Goal: Information Seeking & Learning: Learn about a topic

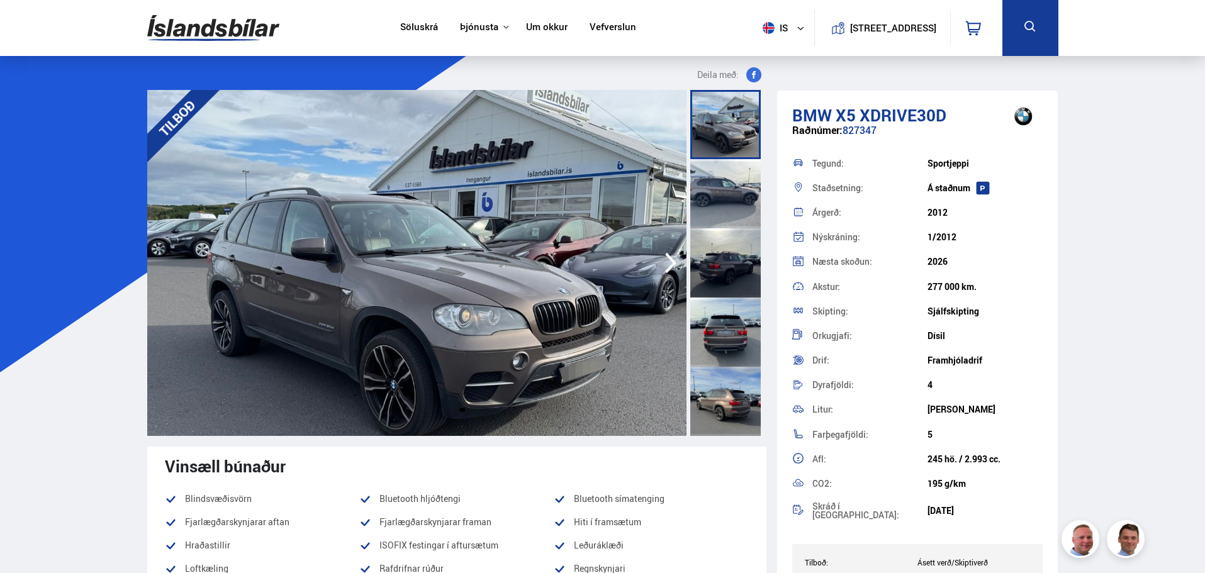
click at [668, 270] on icon "button" at bounding box center [670, 263] width 11 height 21
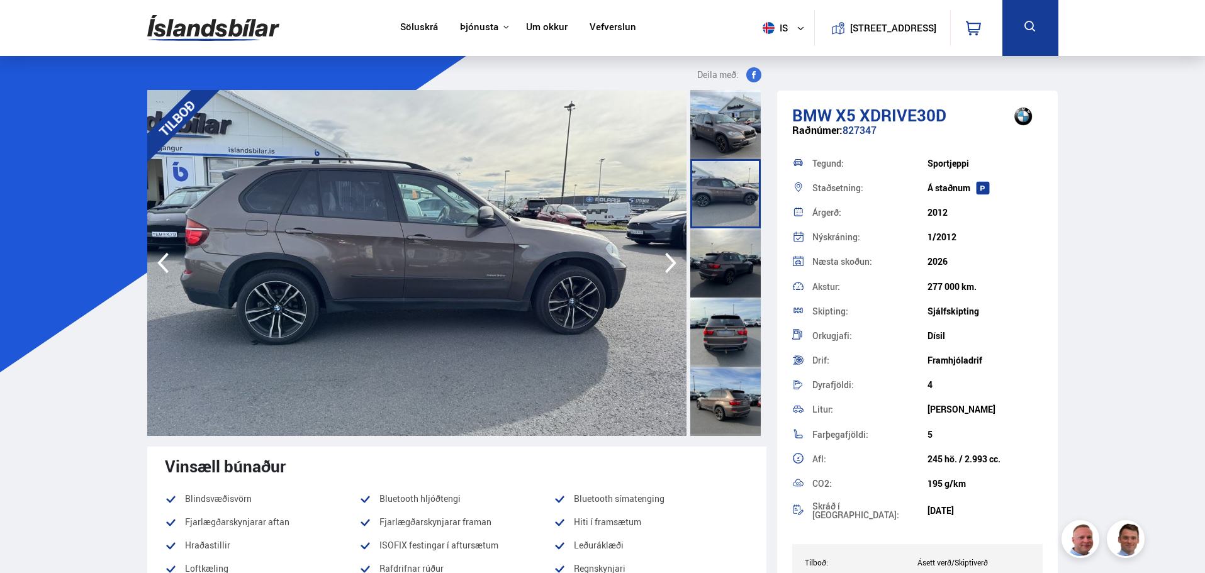
click at [668, 265] on icon "button" at bounding box center [670, 263] width 25 height 30
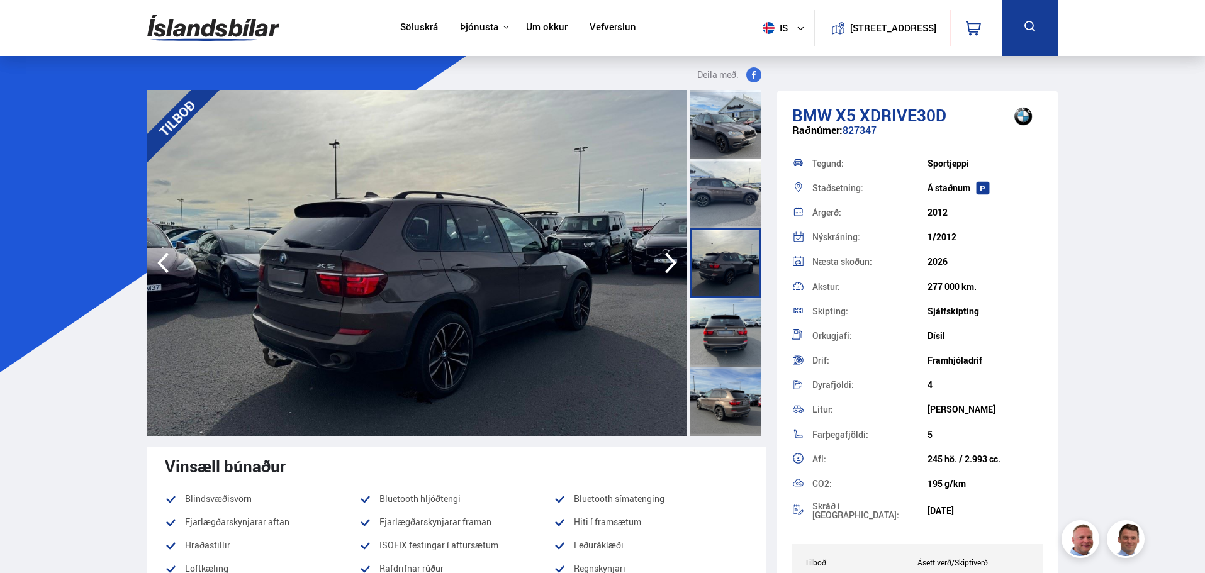
click at [668, 265] on icon "button" at bounding box center [670, 263] width 25 height 30
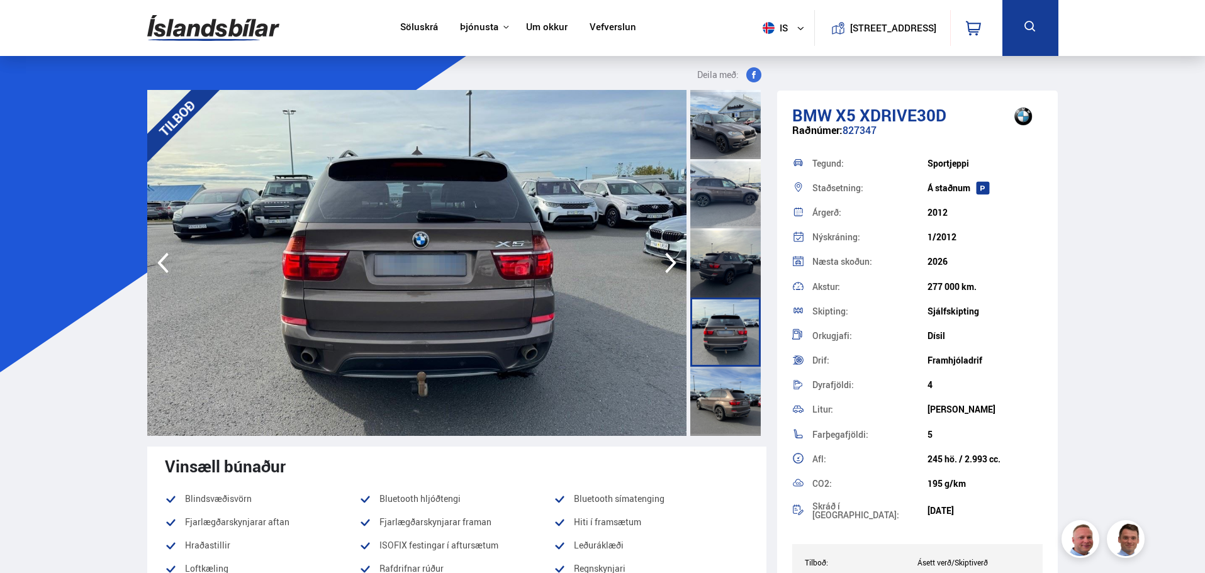
click at [668, 265] on icon "button" at bounding box center [670, 263] width 25 height 30
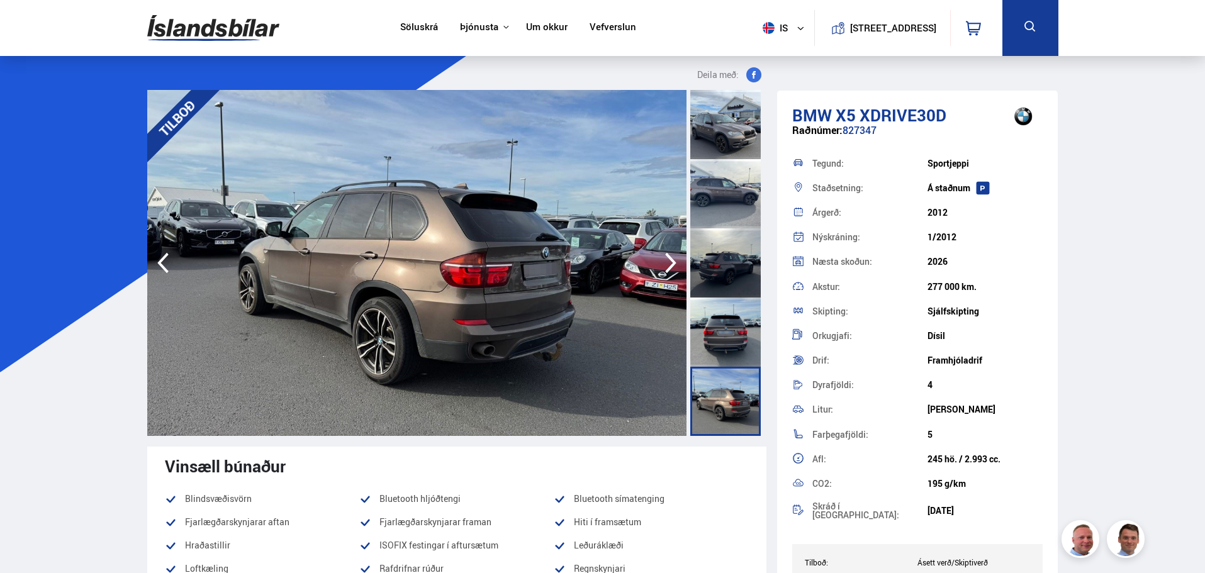
click at [668, 265] on icon "button" at bounding box center [670, 263] width 25 height 30
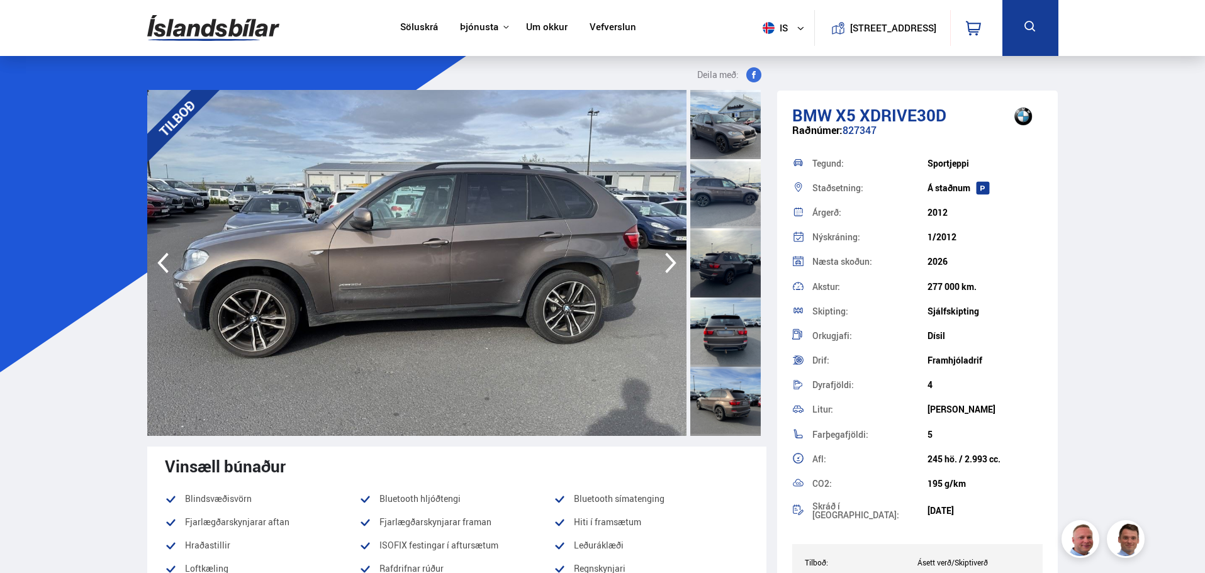
click at [668, 265] on icon "button" at bounding box center [670, 263] width 25 height 30
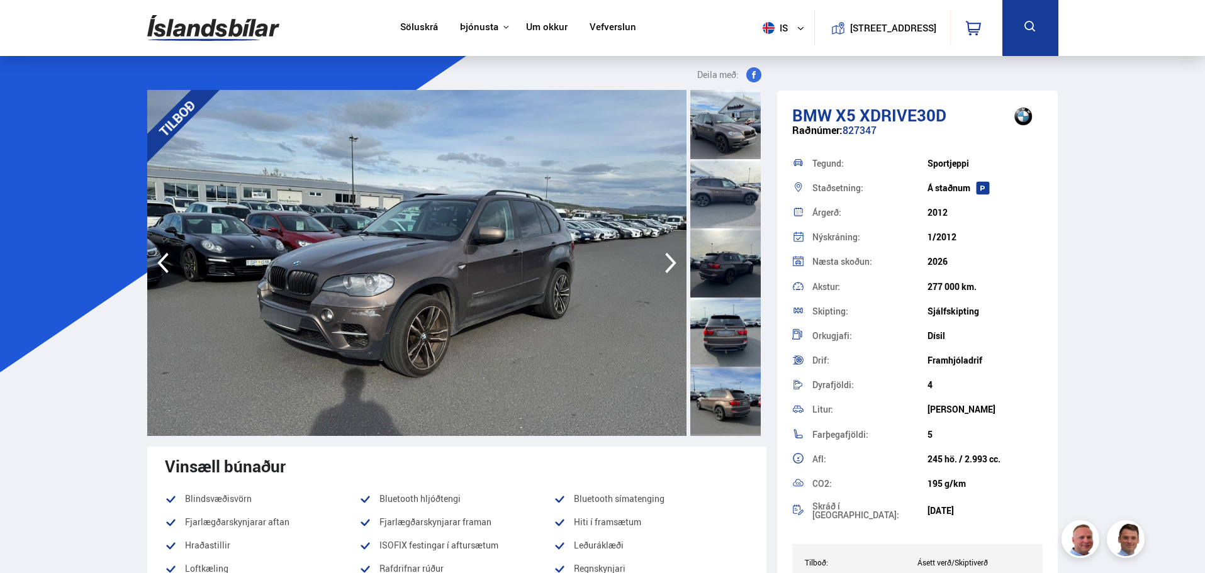
click at [668, 265] on icon "button" at bounding box center [670, 263] width 25 height 30
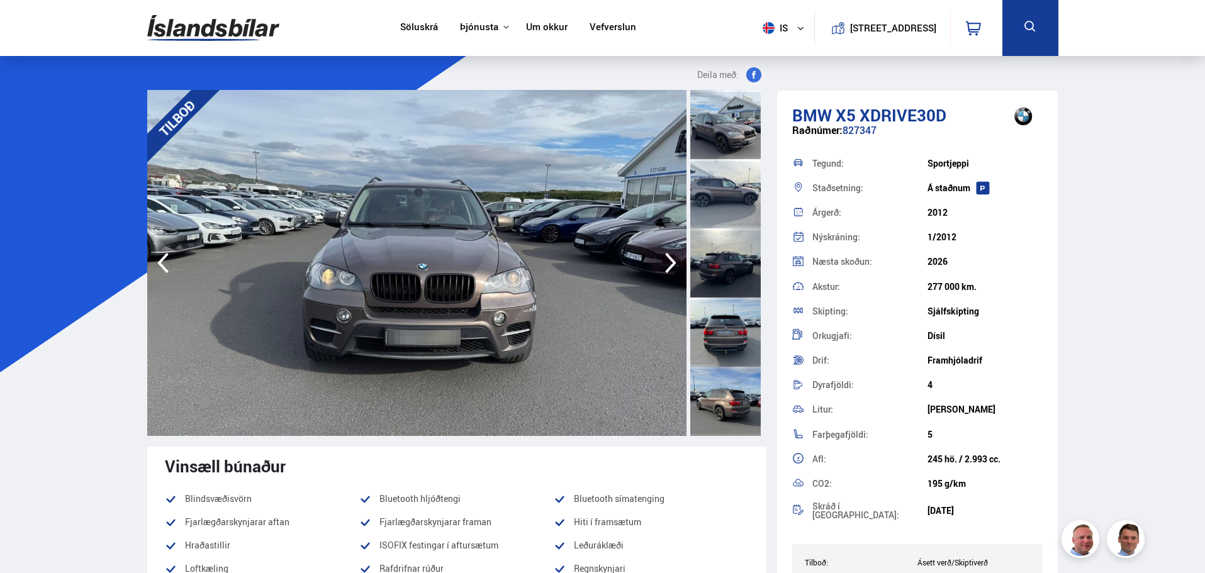
click at [668, 265] on icon "button" at bounding box center [670, 263] width 25 height 30
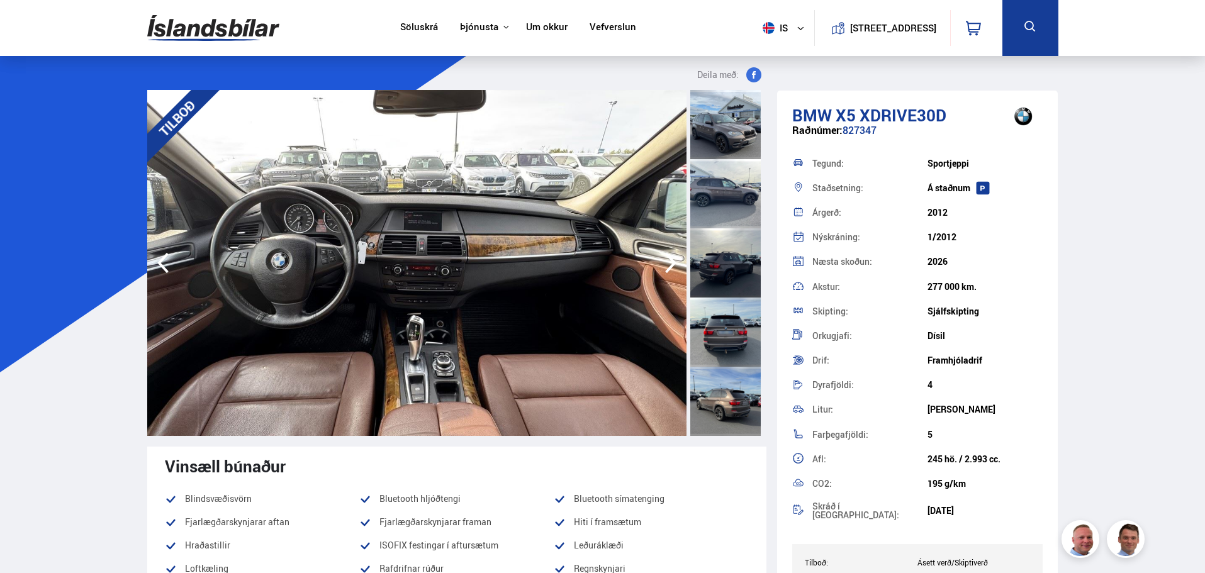
click at [668, 265] on icon "button" at bounding box center [670, 263] width 25 height 30
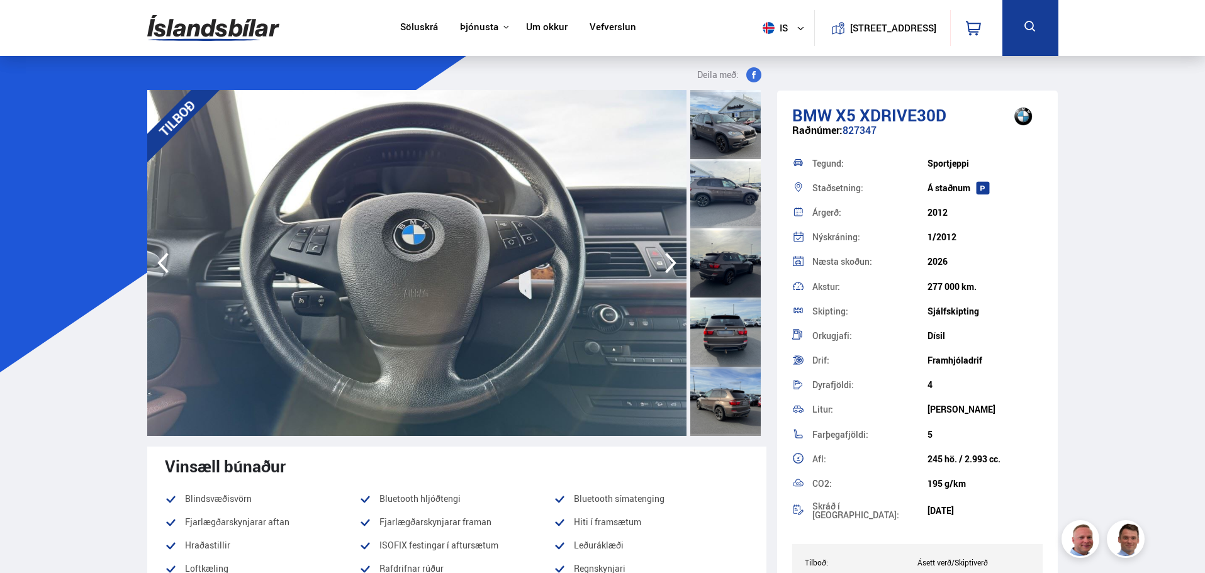
click at [668, 265] on icon "button" at bounding box center [670, 263] width 25 height 30
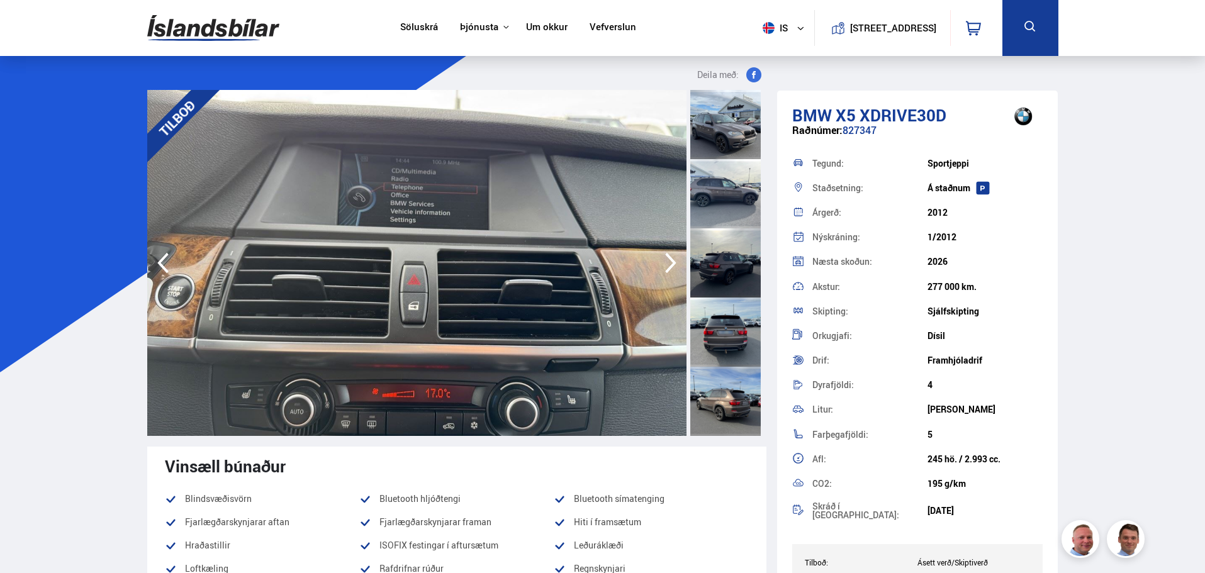
click at [668, 265] on icon "button" at bounding box center [670, 263] width 25 height 30
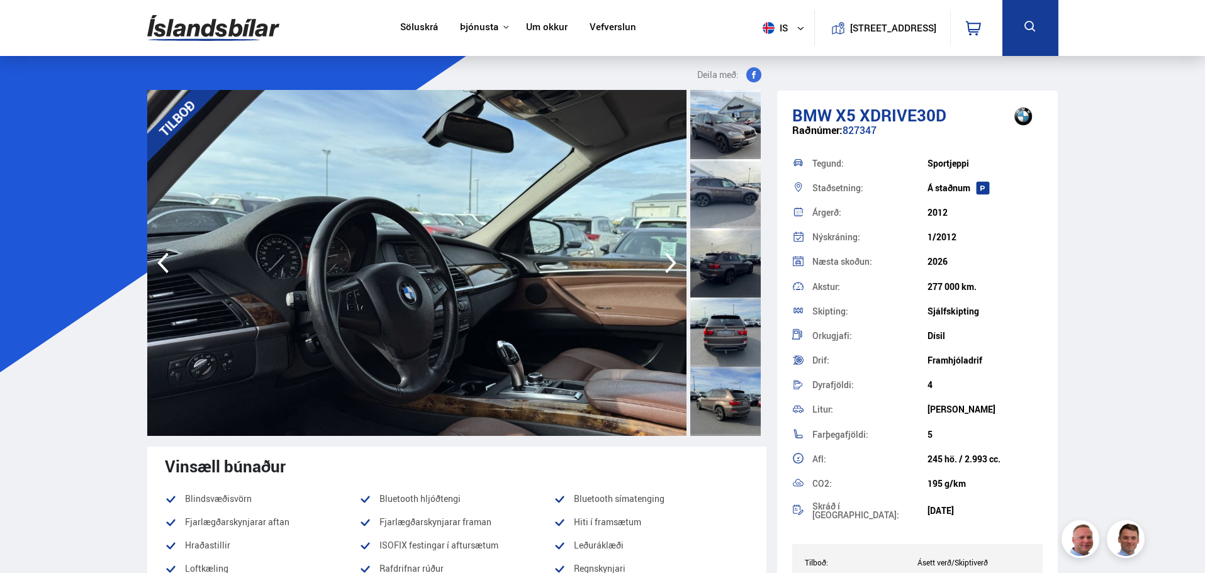
click at [668, 265] on icon "button" at bounding box center [670, 263] width 25 height 30
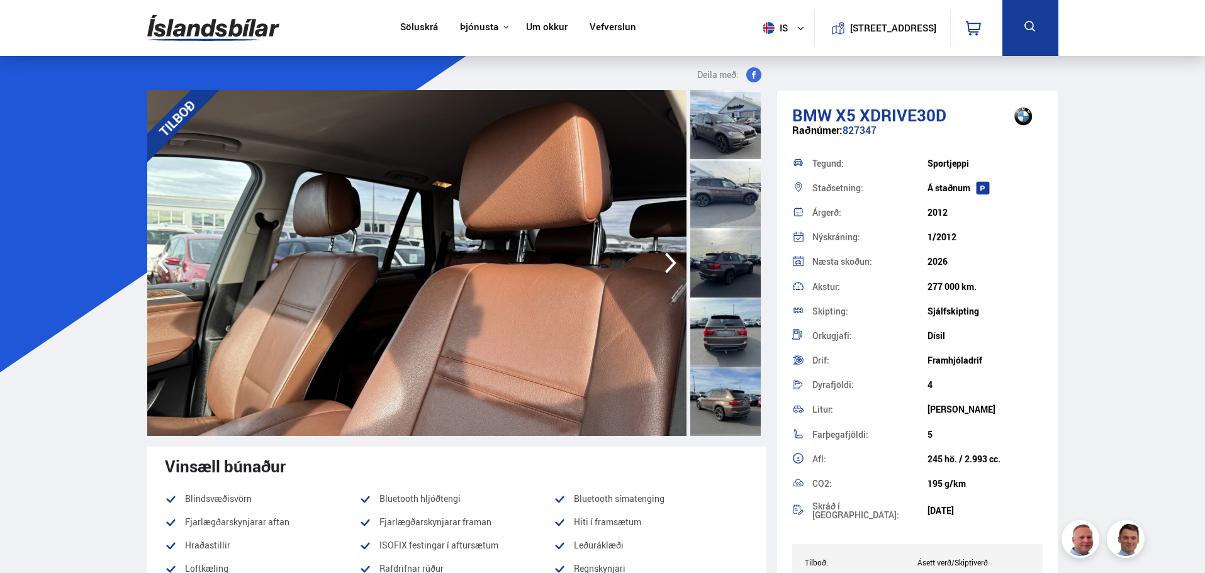
click at [668, 265] on icon "button" at bounding box center [670, 263] width 25 height 30
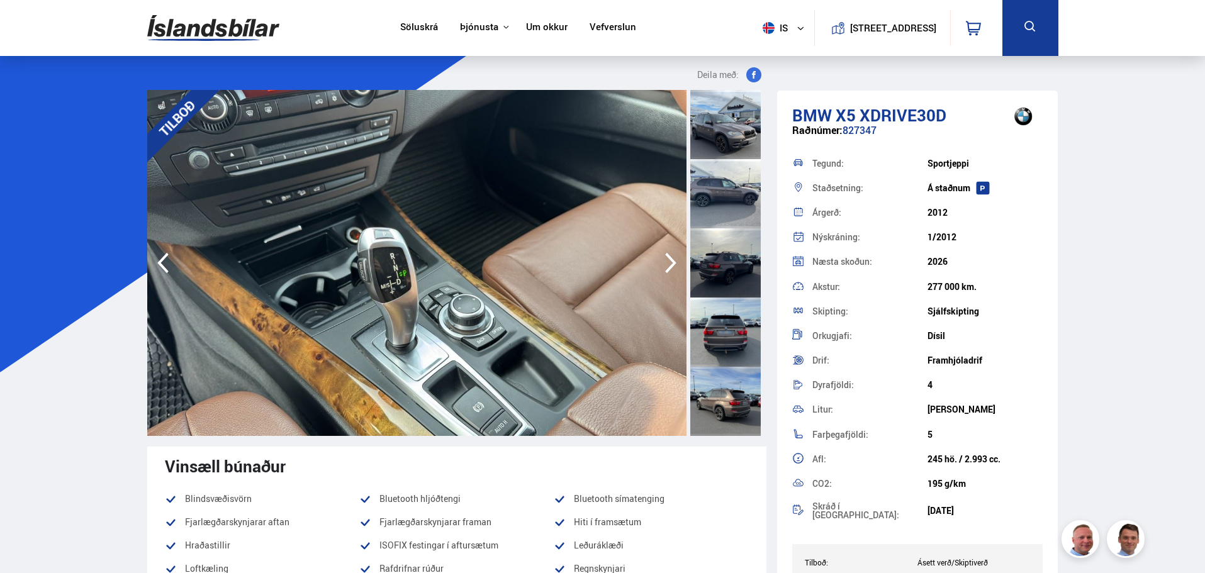
click at [668, 265] on icon "button" at bounding box center [670, 263] width 25 height 30
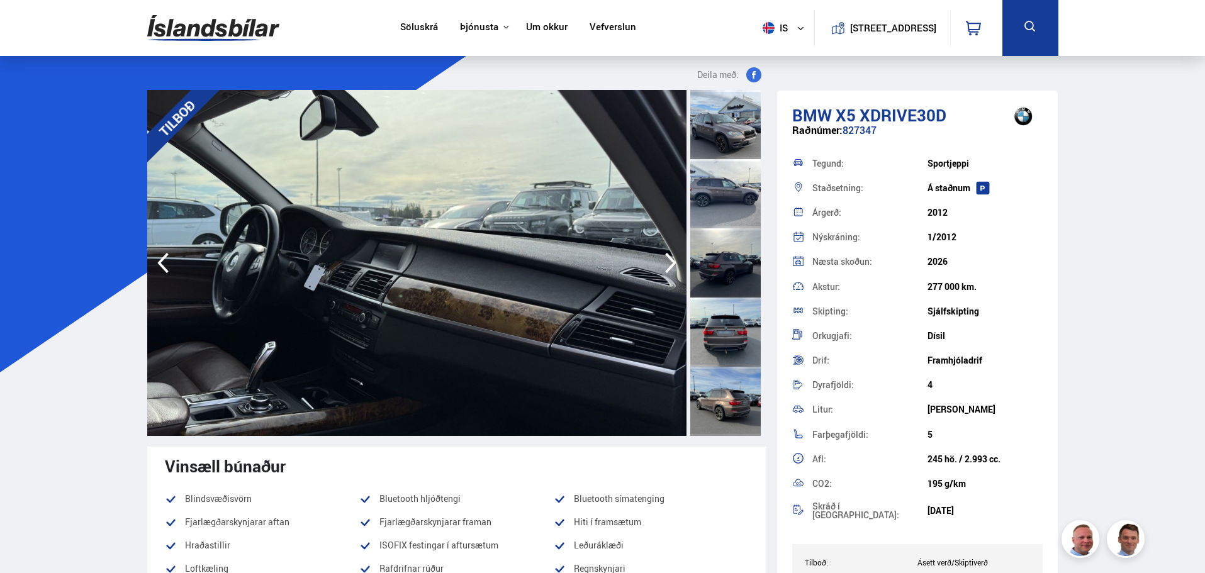
click at [668, 265] on icon "button" at bounding box center [670, 263] width 25 height 30
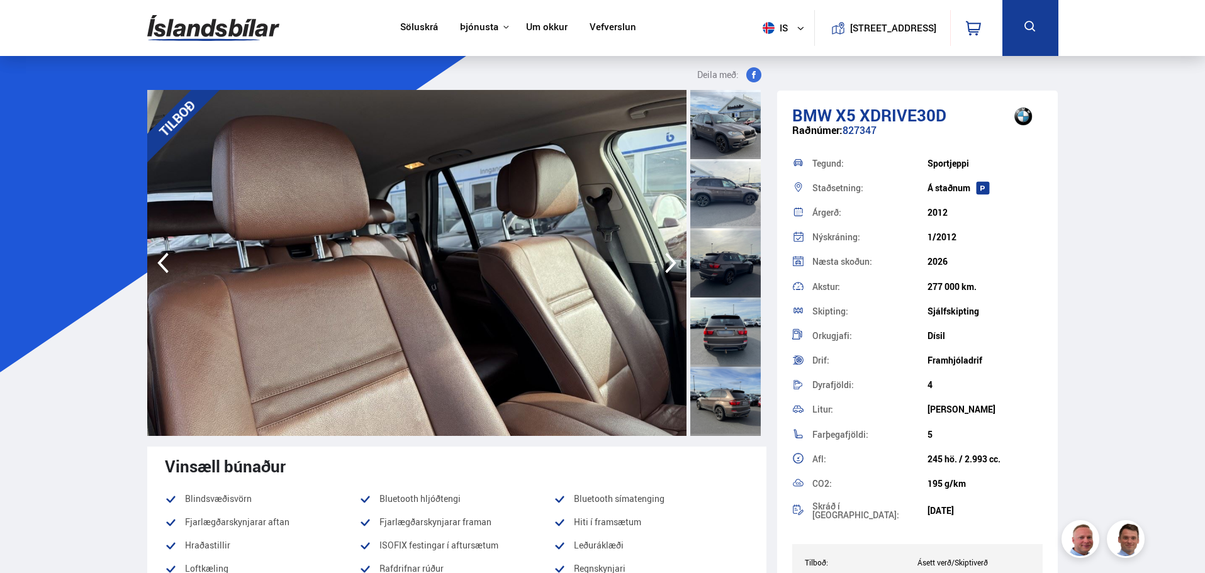
click at [668, 265] on icon "button" at bounding box center [670, 263] width 25 height 30
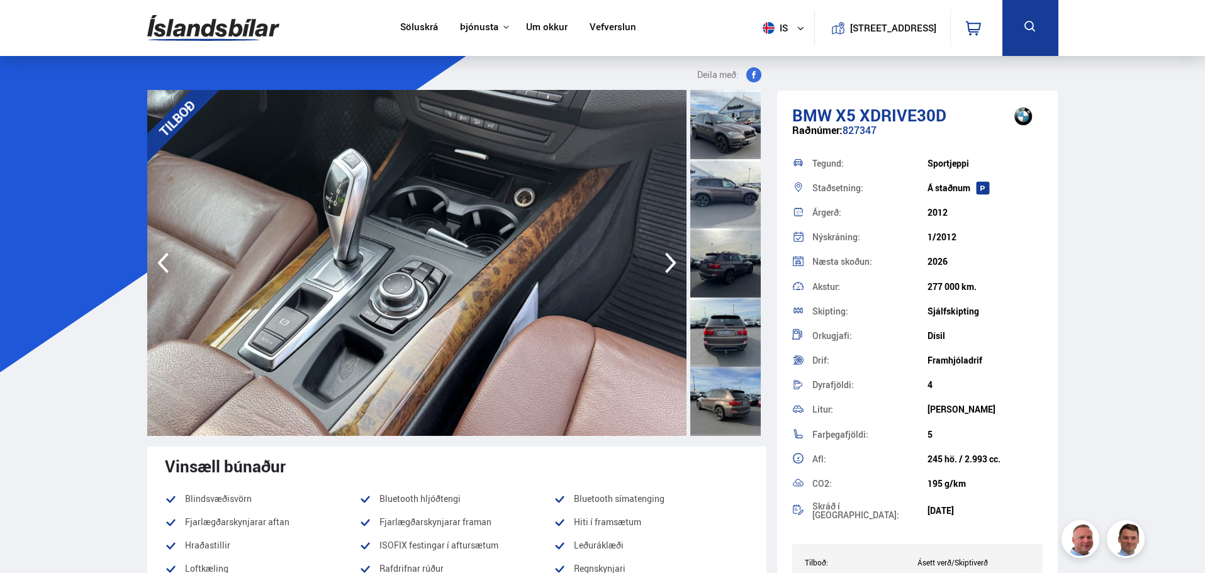
click at [668, 265] on icon "button" at bounding box center [670, 263] width 25 height 30
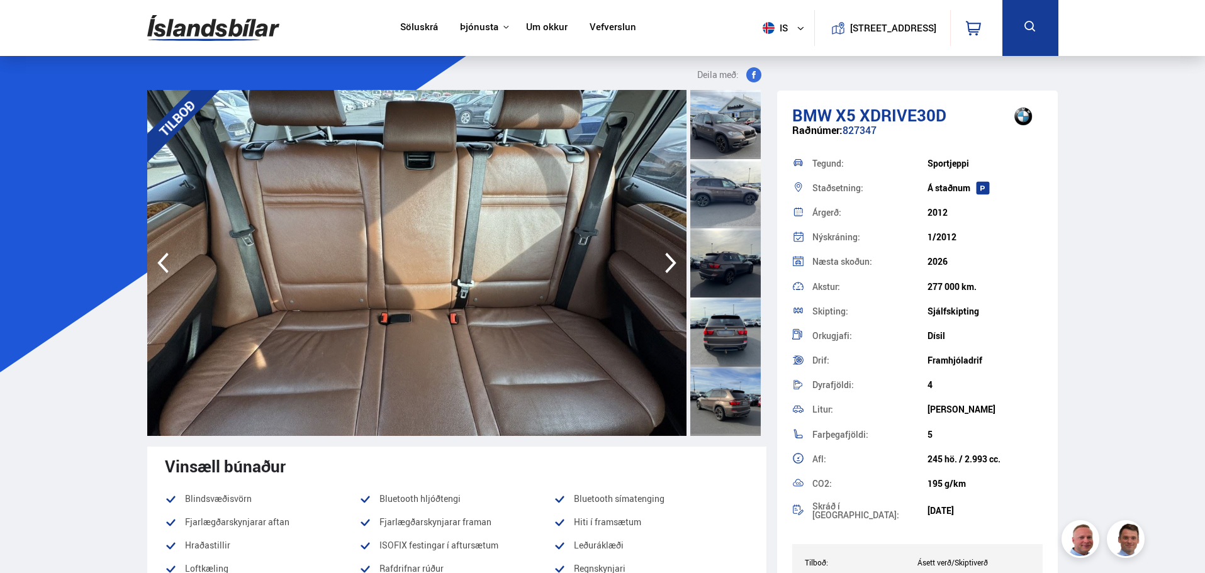
click at [668, 265] on icon "button" at bounding box center [670, 263] width 25 height 30
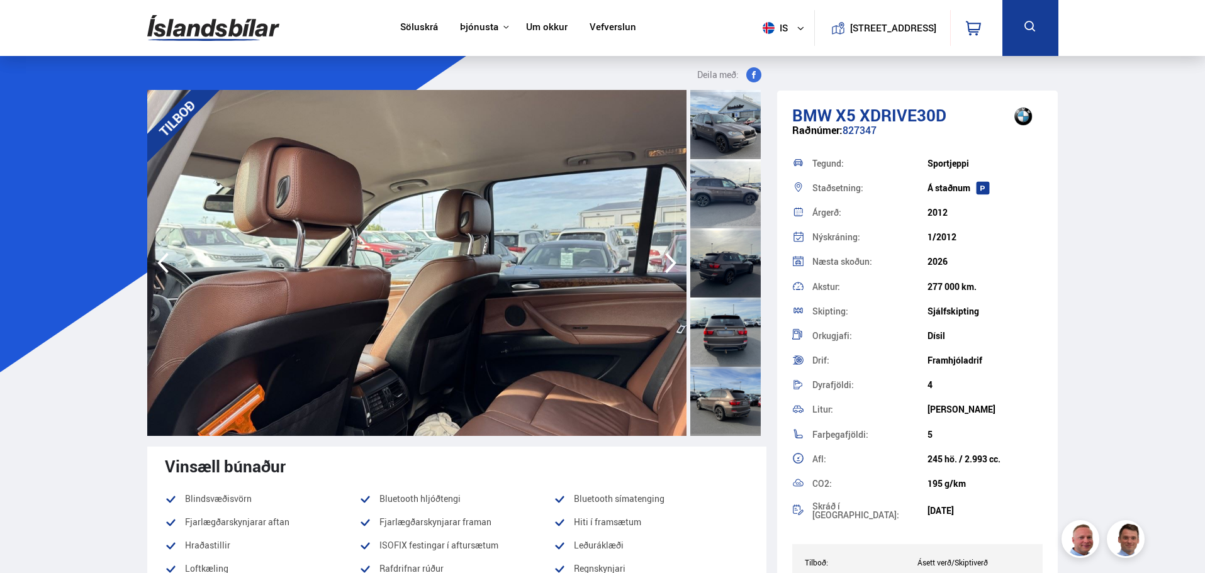
click at [668, 265] on icon "button" at bounding box center [670, 263] width 25 height 30
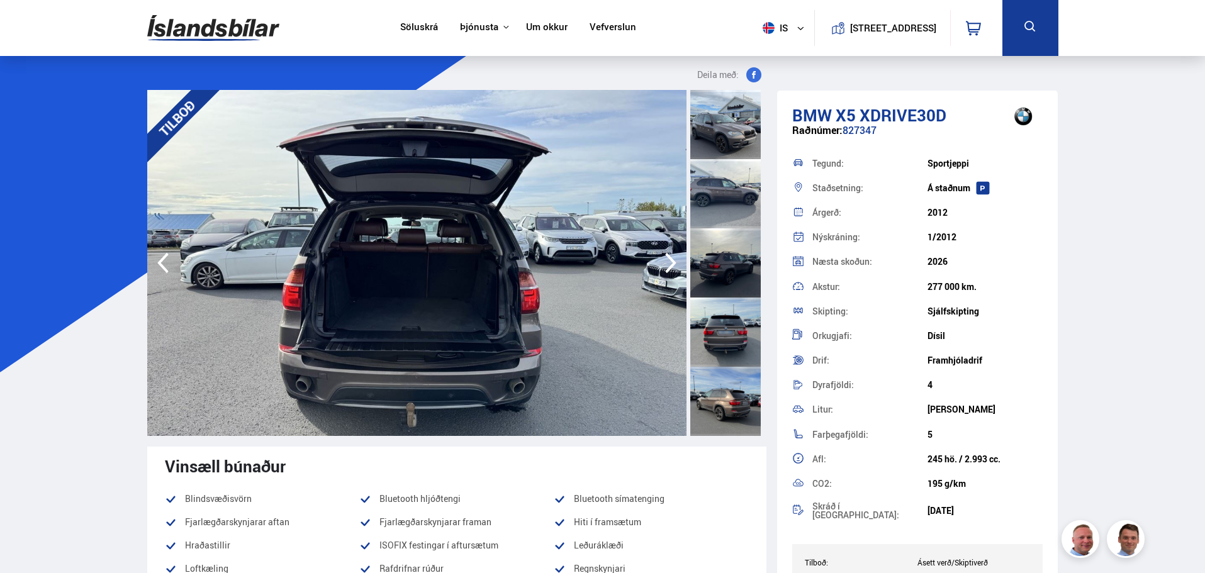
click at [668, 265] on icon "button" at bounding box center [670, 263] width 25 height 30
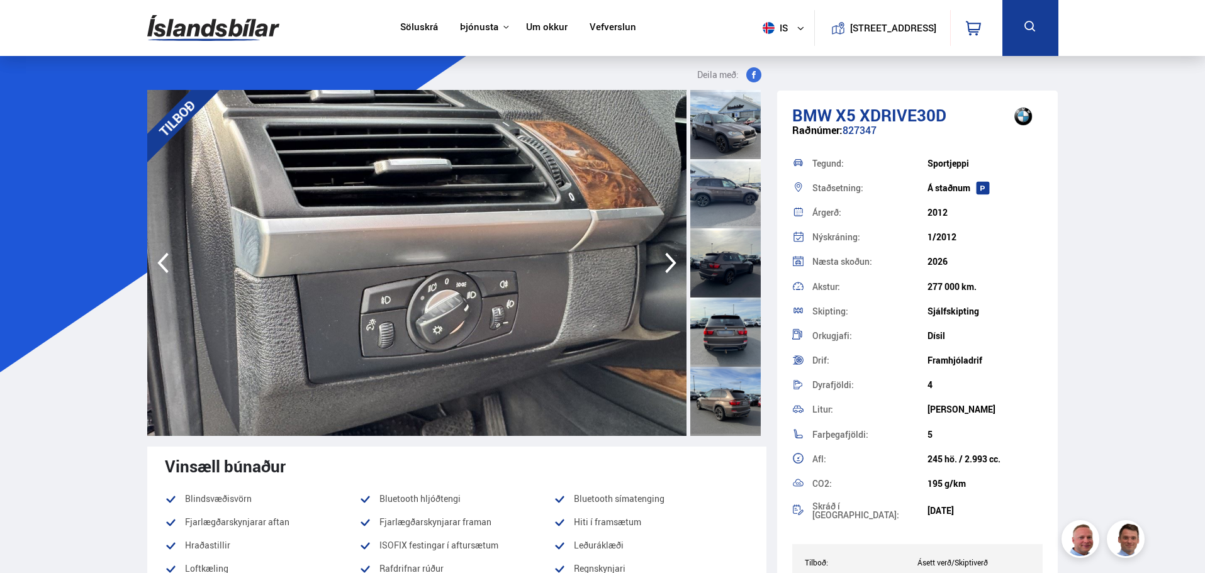
click at [668, 265] on icon "button" at bounding box center [670, 263] width 25 height 30
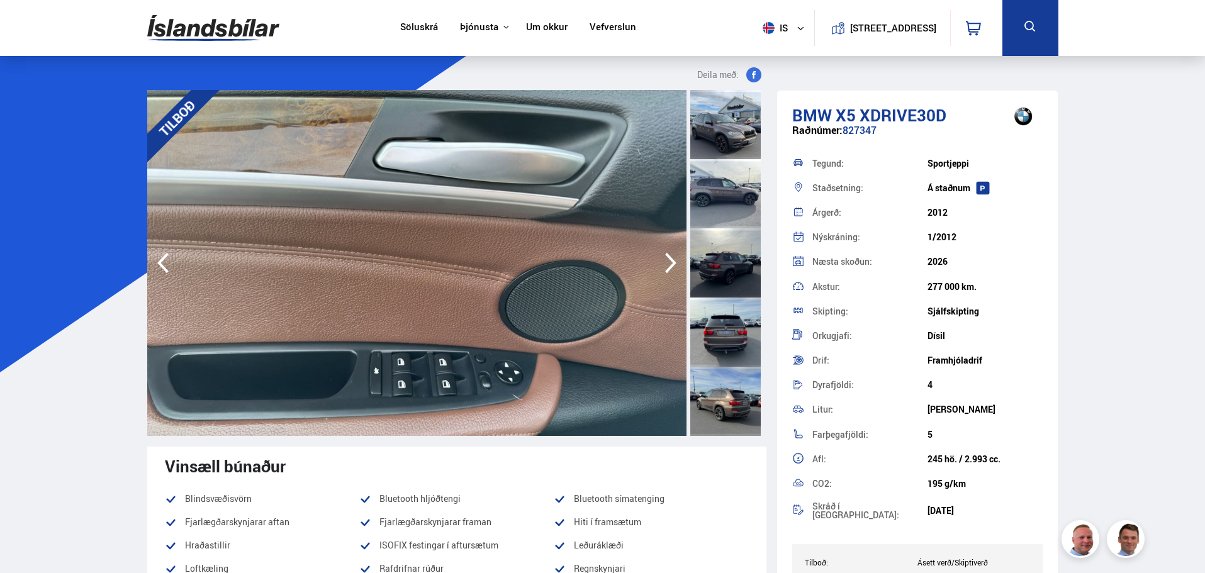
click at [668, 265] on icon "button" at bounding box center [670, 263] width 25 height 30
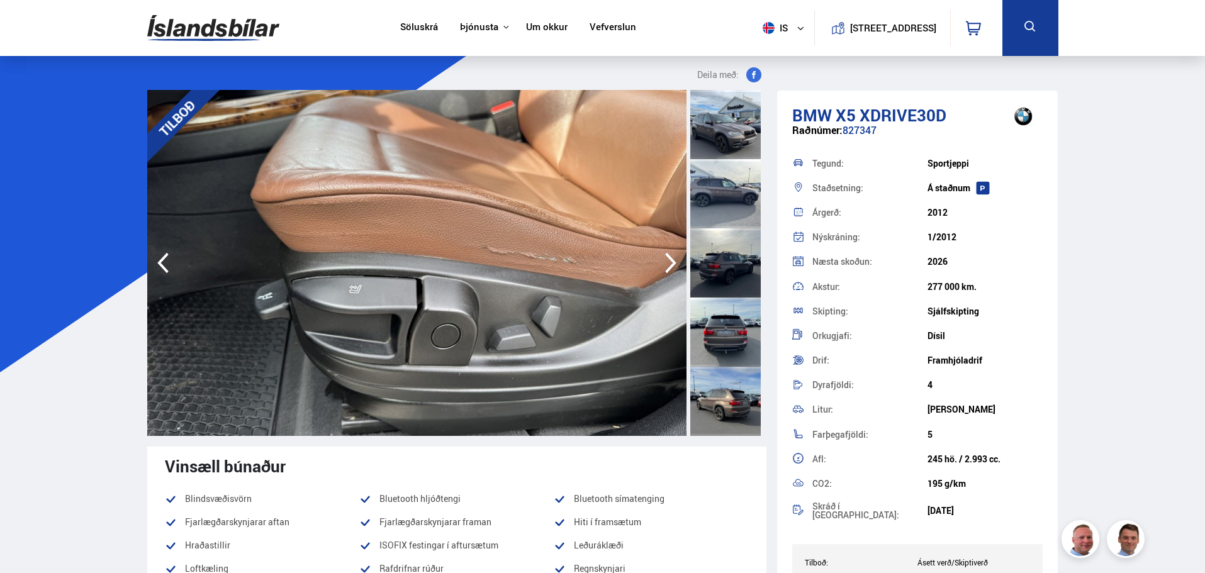
click at [668, 265] on icon "button" at bounding box center [670, 263] width 25 height 30
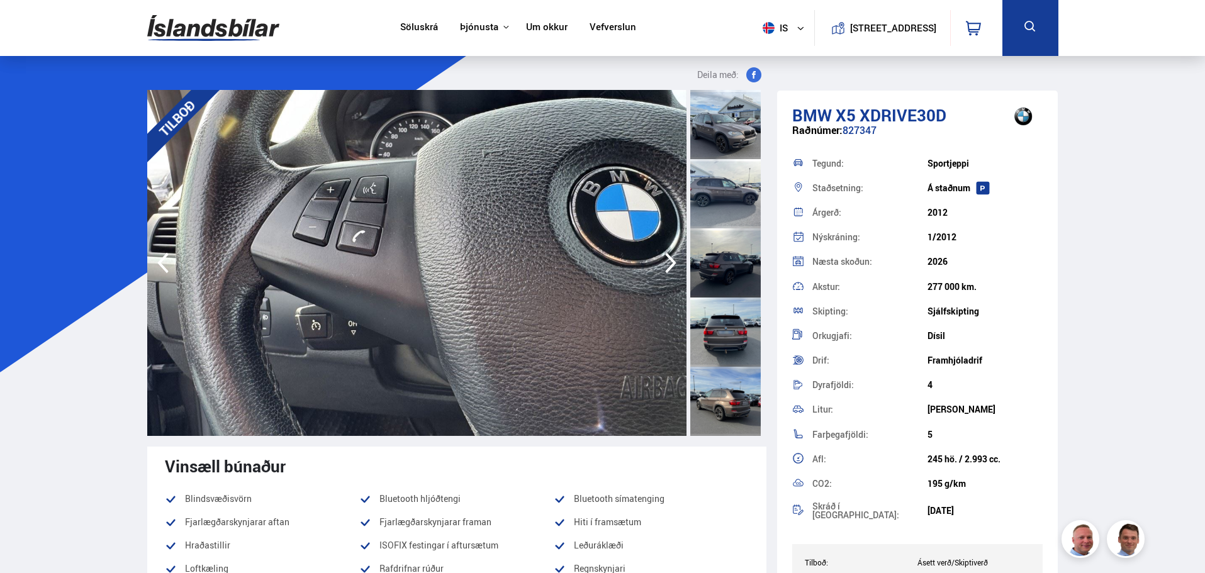
click at [668, 265] on icon "button" at bounding box center [670, 263] width 25 height 30
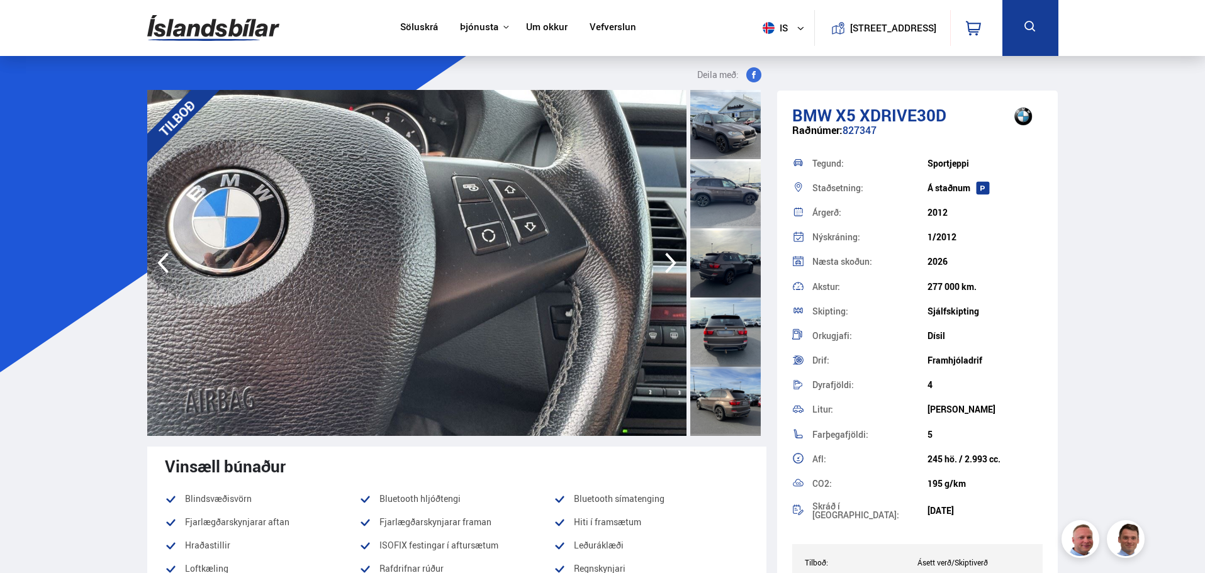
click at [668, 265] on icon "button" at bounding box center [670, 263] width 25 height 30
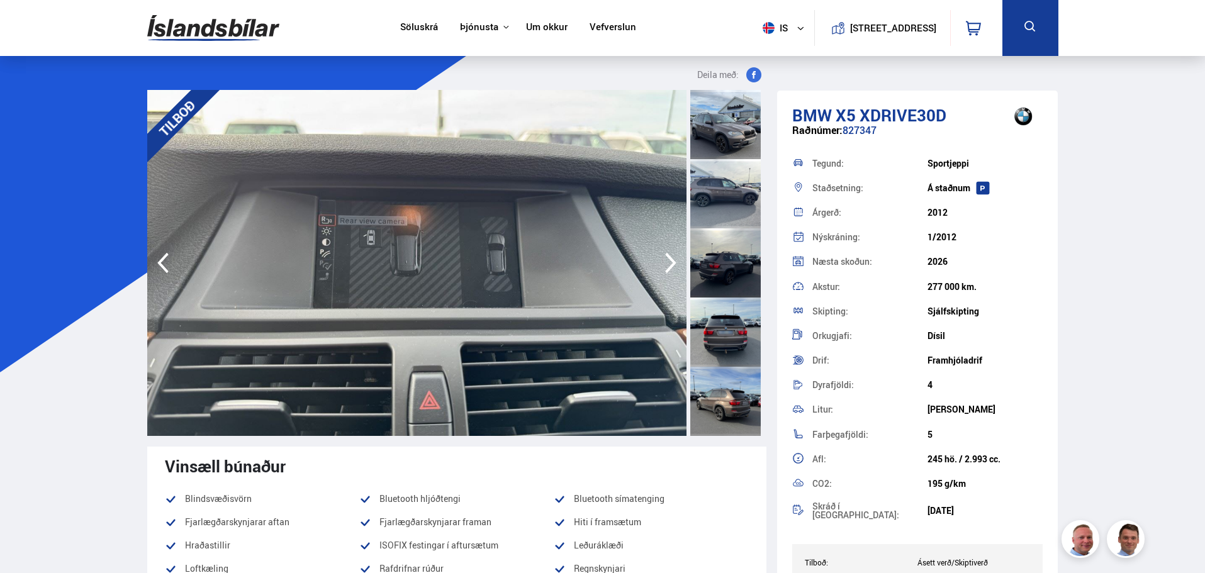
click at [668, 265] on icon "button" at bounding box center [670, 263] width 25 height 30
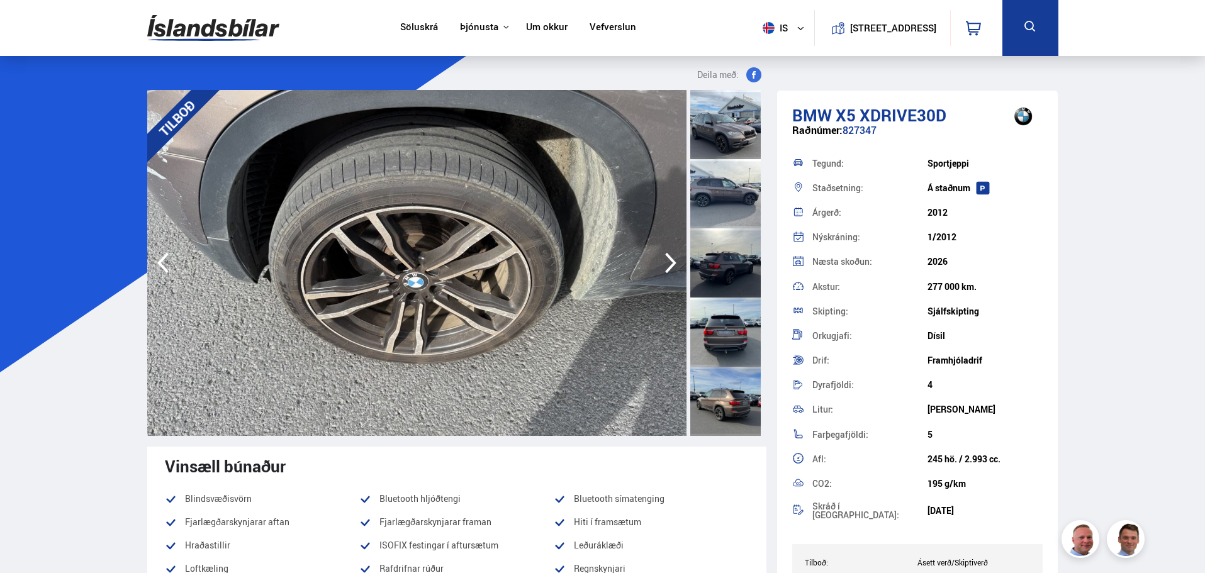
click at [668, 265] on icon "button" at bounding box center [670, 263] width 25 height 30
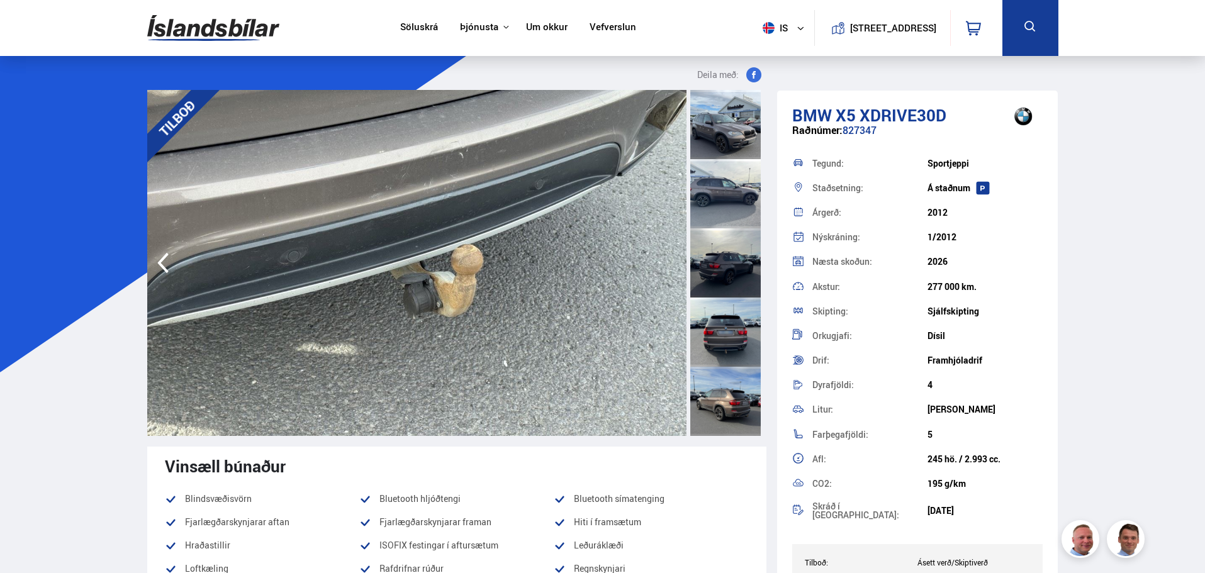
click at [668, 265] on img at bounding box center [416, 263] width 539 height 346
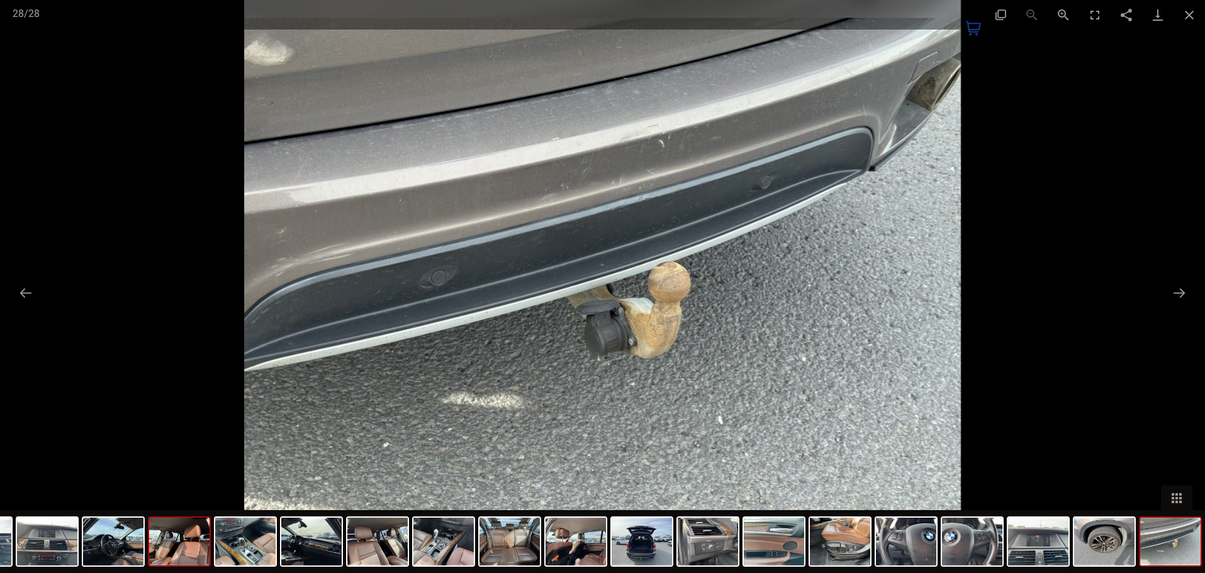
click at [189, 548] on img at bounding box center [179, 542] width 60 height 48
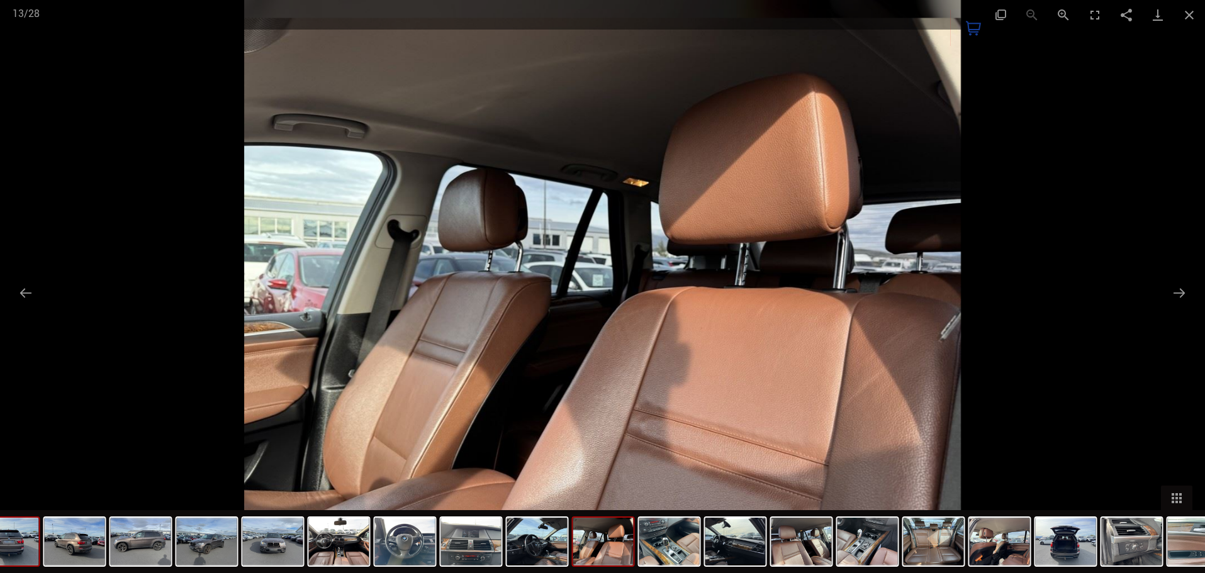
click at [22, 558] on img at bounding box center [9, 542] width 60 height 48
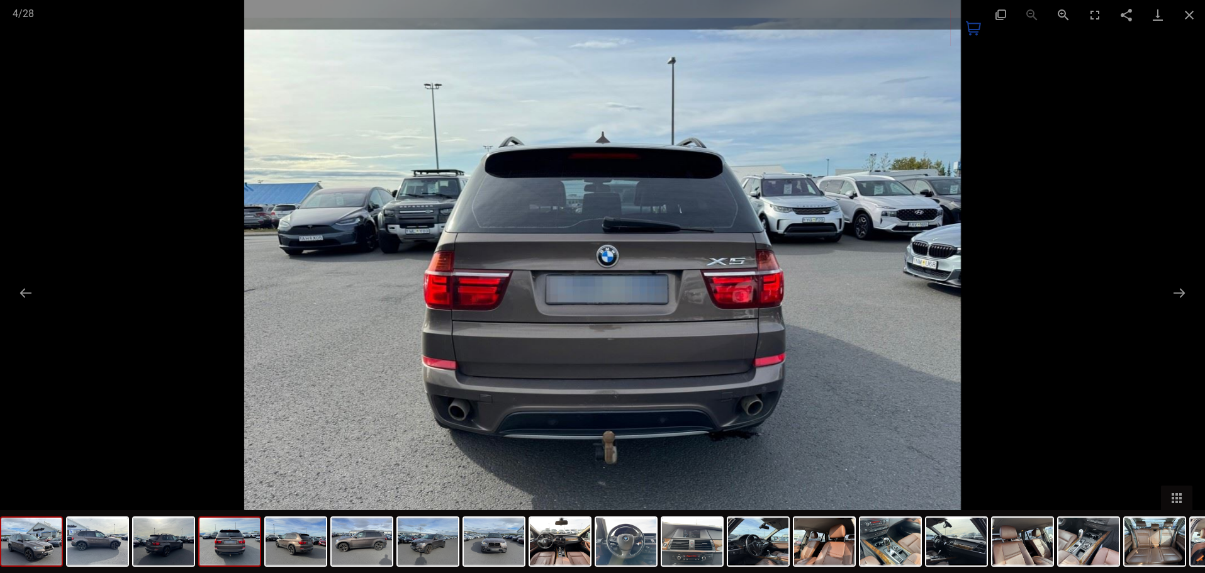
click at [55, 546] on img at bounding box center [31, 542] width 60 height 48
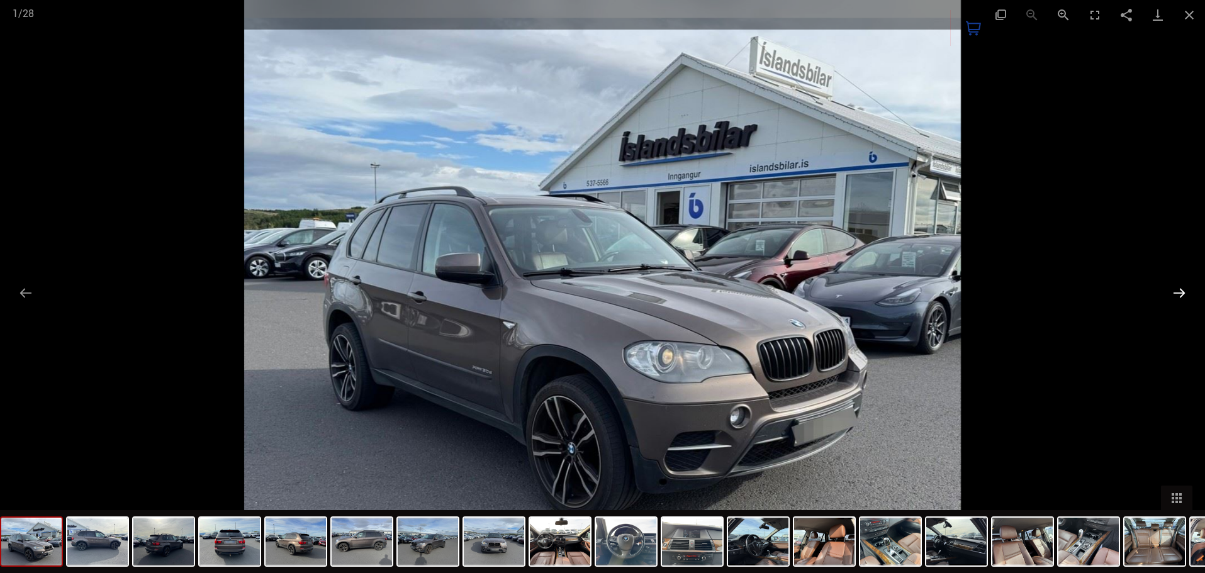
click at [1183, 295] on button "Next slide" at bounding box center [1179, 293] width 26 height 25
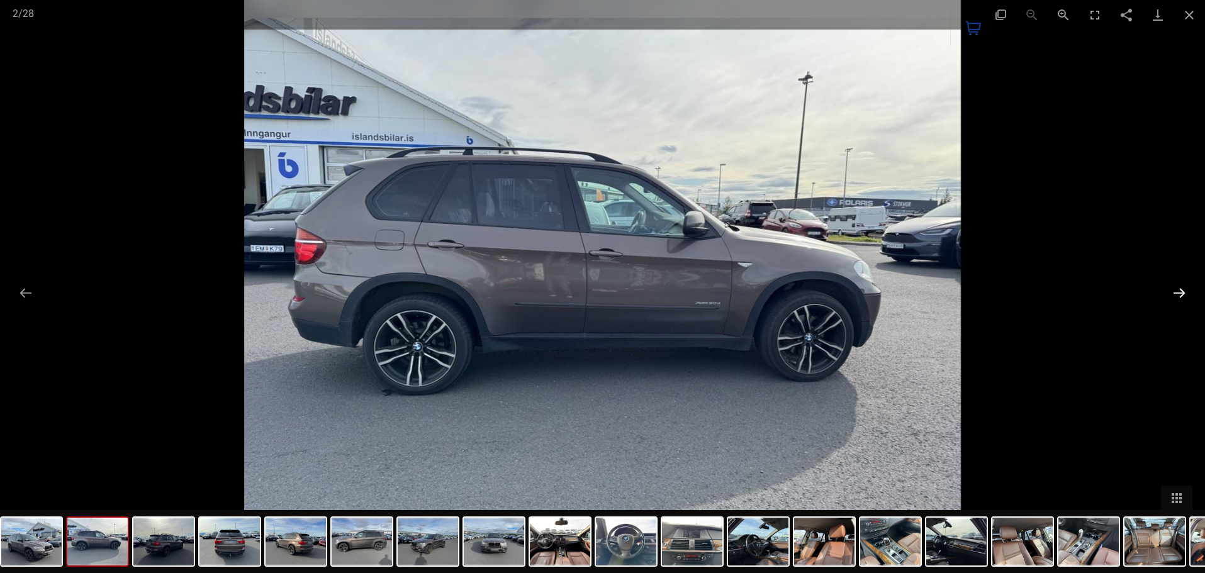
click at [1183, 295] on button "Next slide" at bounding box center [1179, 293] width 26 height 25
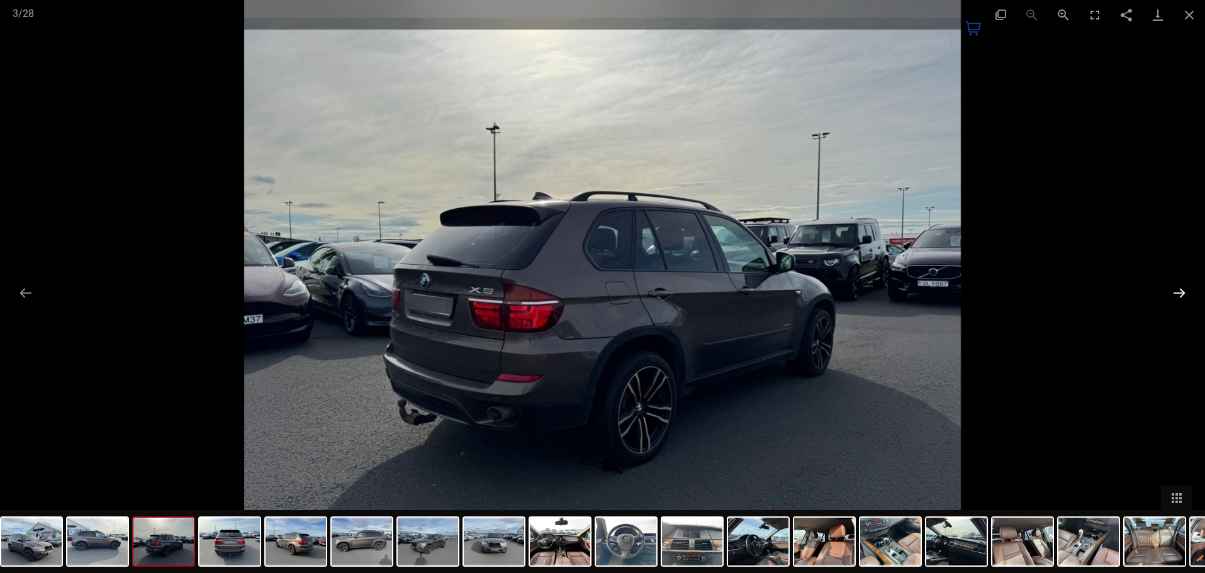
click at [1183, 295] on button "Next slide" at bounding box center [1179, 293] width 26 height 25
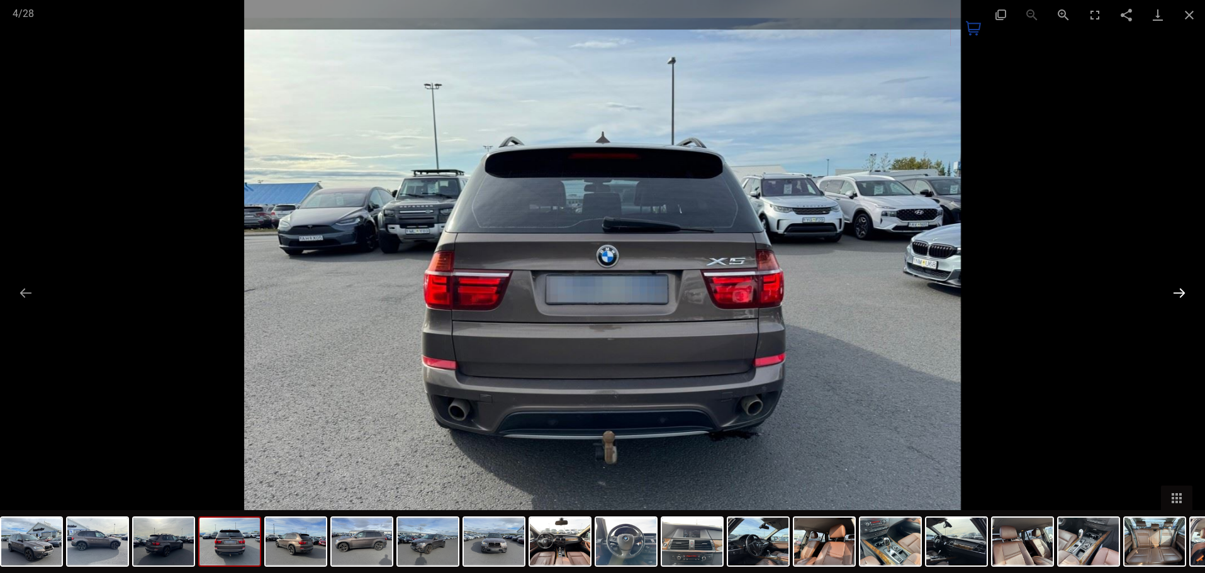
click at [1183, 295] on button "Next slide" at bounding box center [1179, 293] width 26 height 25
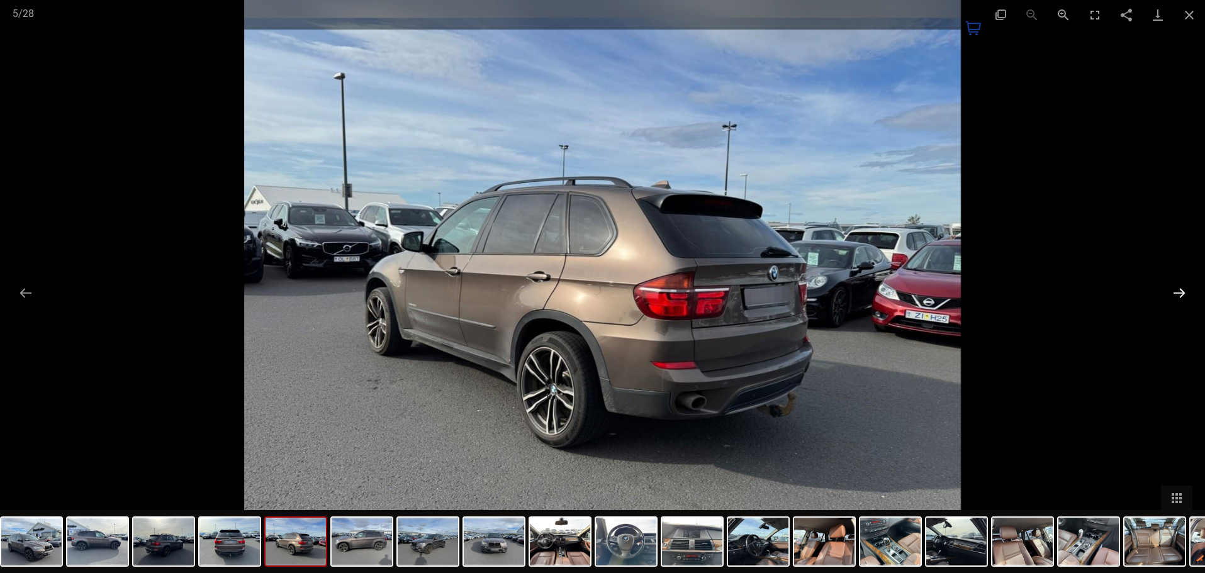
click at [1183, 295] on button "Next slide" at bounding box center [1179, 293] width 26 height 25
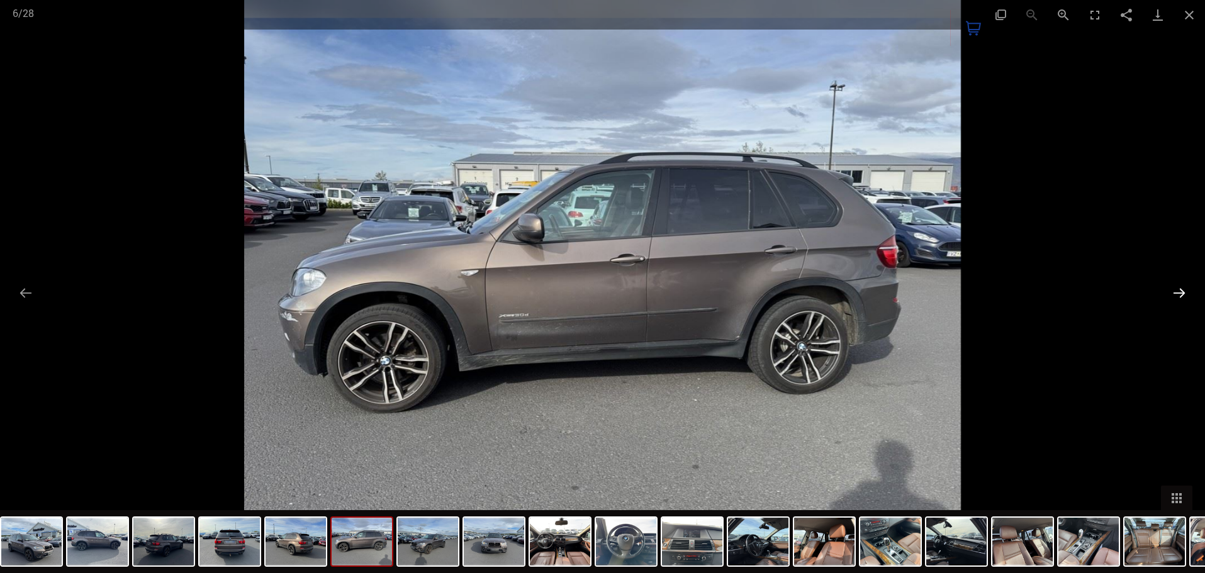
click at [1183, 295] on button "Next slide" at bounding box center [1179, 293] width 26 height 25
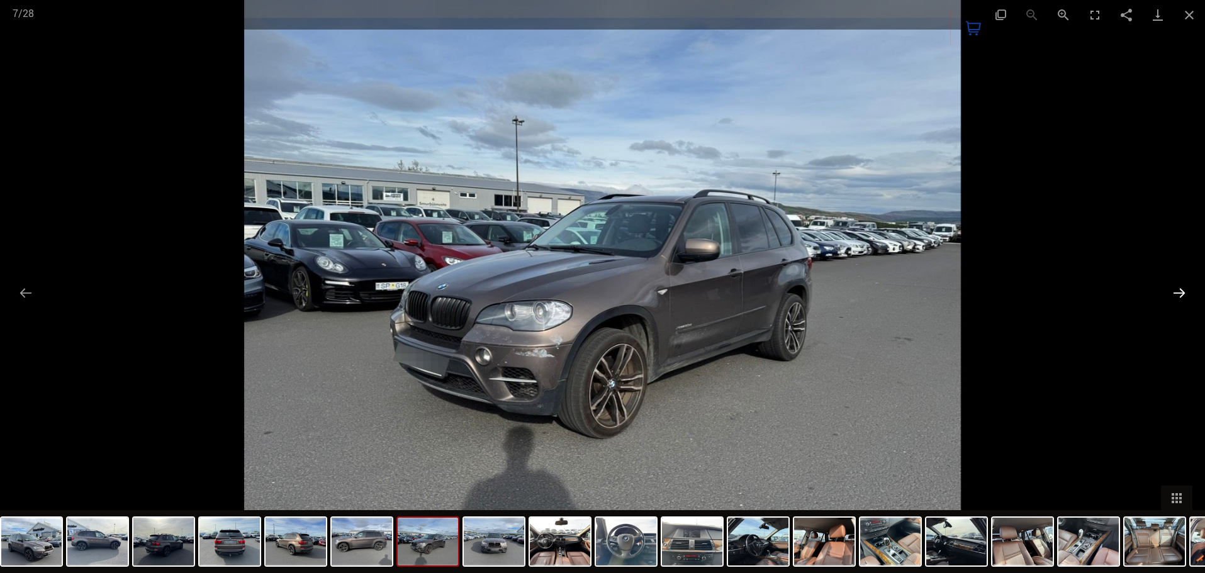
click at [1183, 295] on button "Next slide" at bounding box center [1179, 293] width 26 height 25
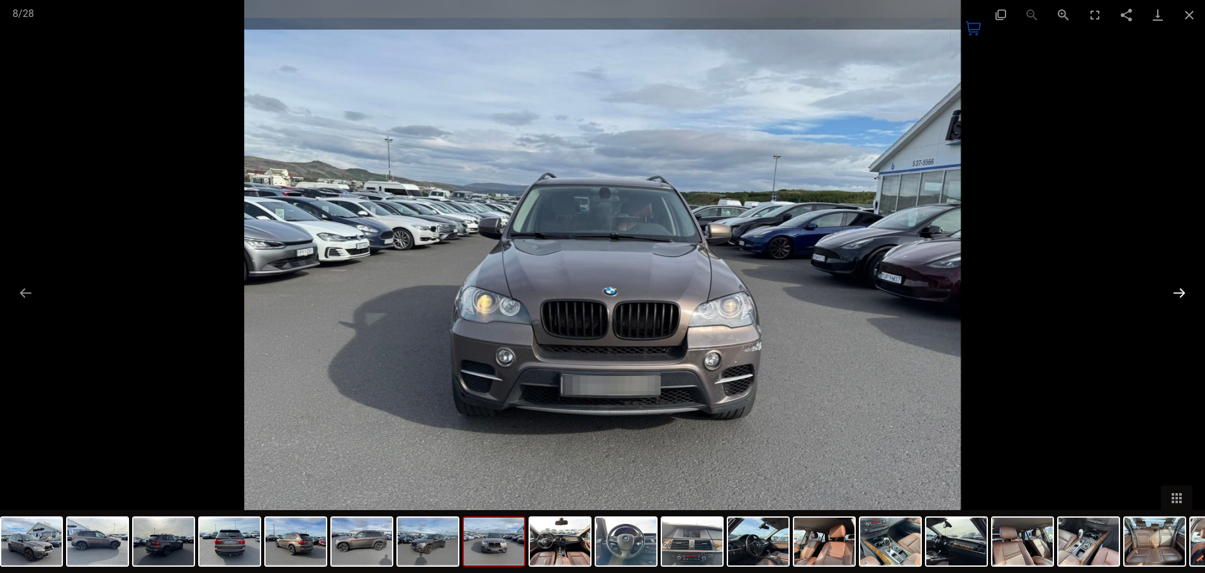
drag, startPoint x: 1186, startPoint y: 283, endPoint x: 1183, endPoint y: 293, distance: 9.8
click at [1186, 284] on button "Next slide" at bounding box center [1179, 293] width 26 height 25
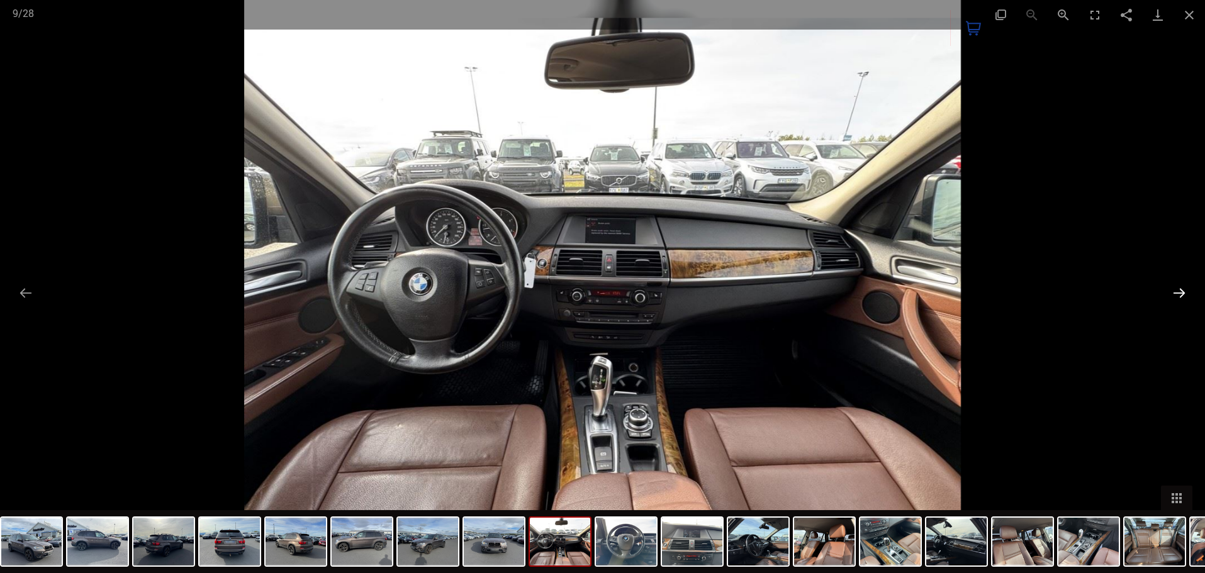
click at [1183, 293] on button "Next slide" at bounding box center [1179, 293] width 26 height 25
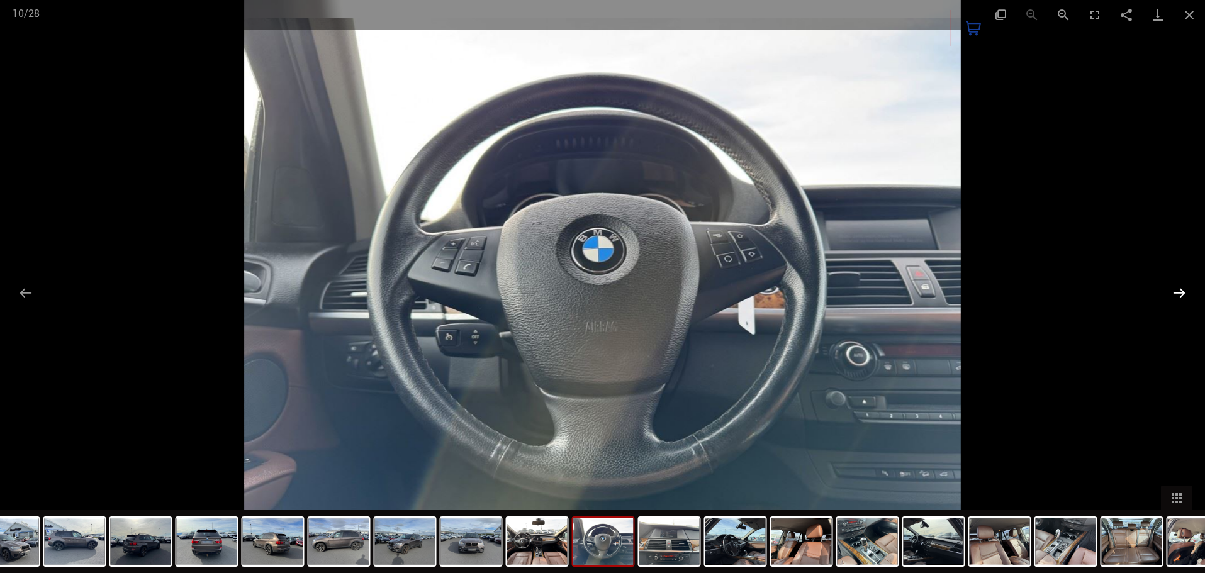
click at [1183, 293] on button "Next slide" at bounding box center [1179, 293] width 26 height 25
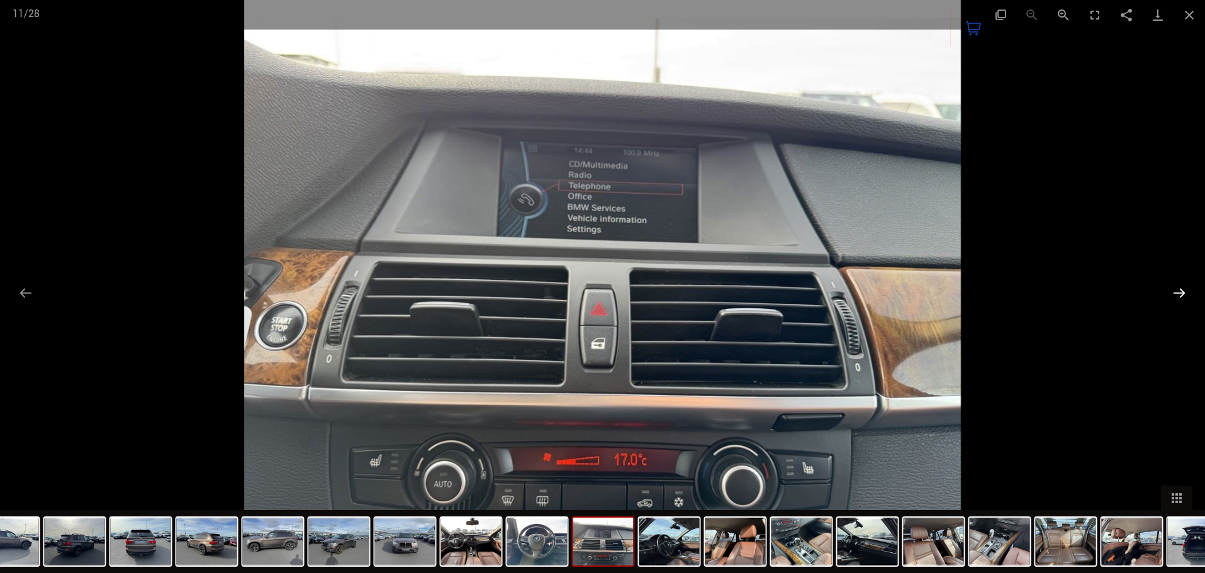
click at [1183, 293] on button "Next slide" at bounding box center [1179, 293] width 26 height 25
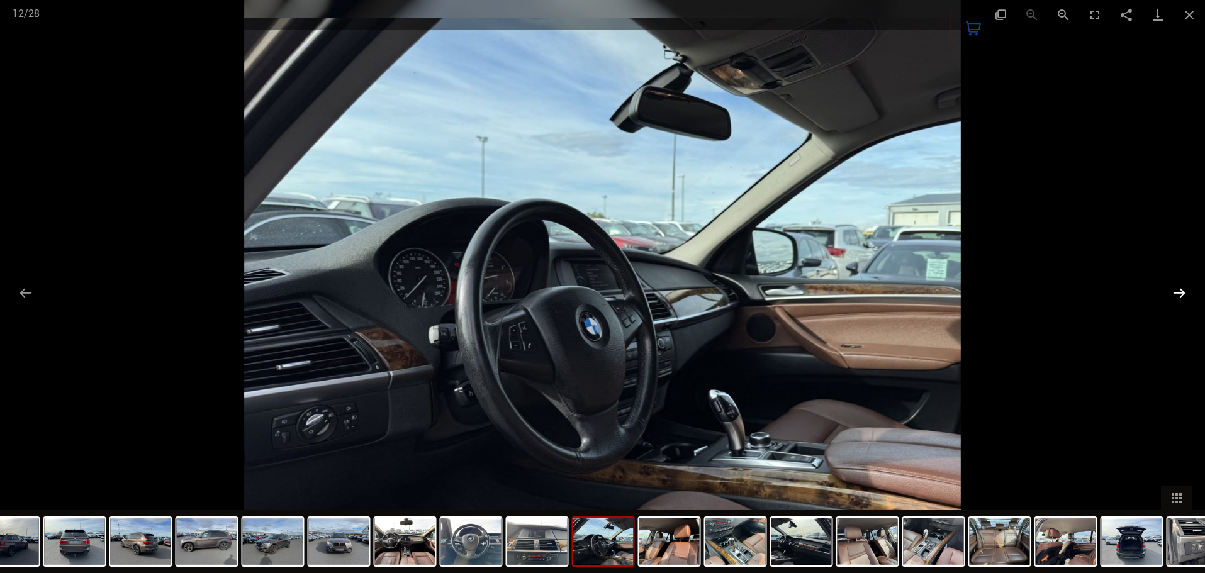
click at [1183, 293] on button "Next slide" at bounding box center [1179, 293] width 26 height 25
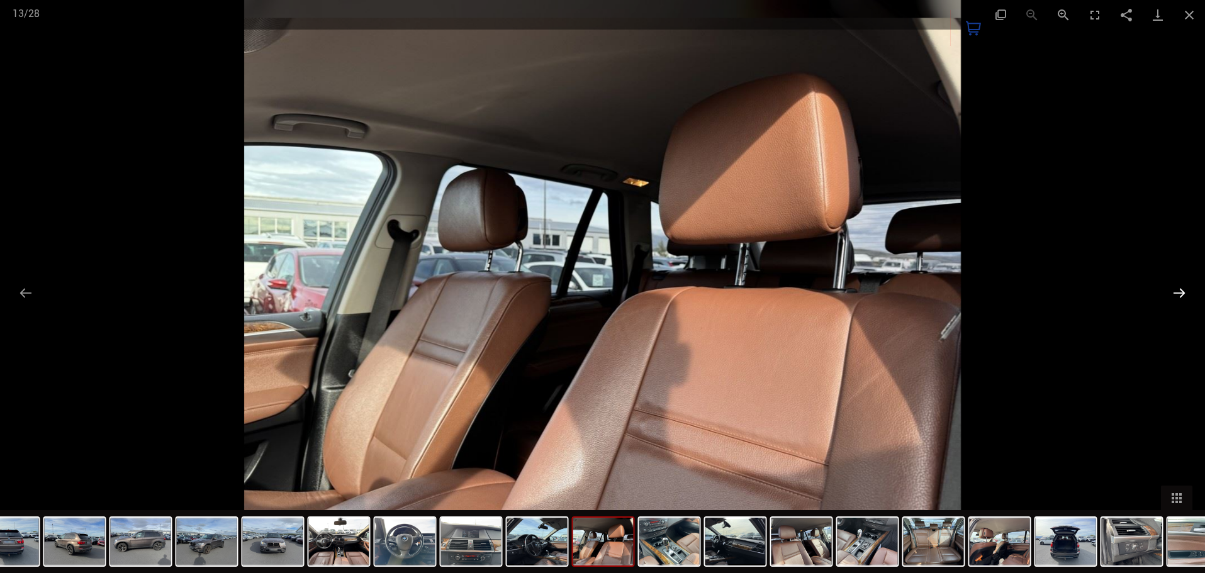
click at [1183, 293] on button "Next slide" at bounding box center [1179, 293] width 26 height 25
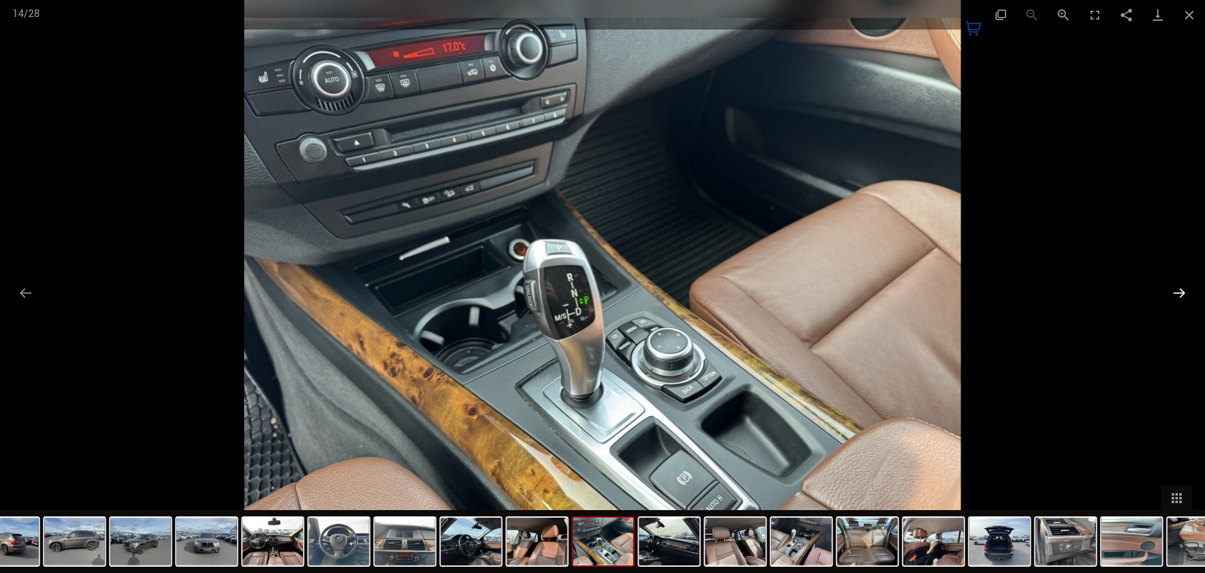
click at [1183, 293] on button "Next slide" at bounding box center [1179, 293] width 26 height 25
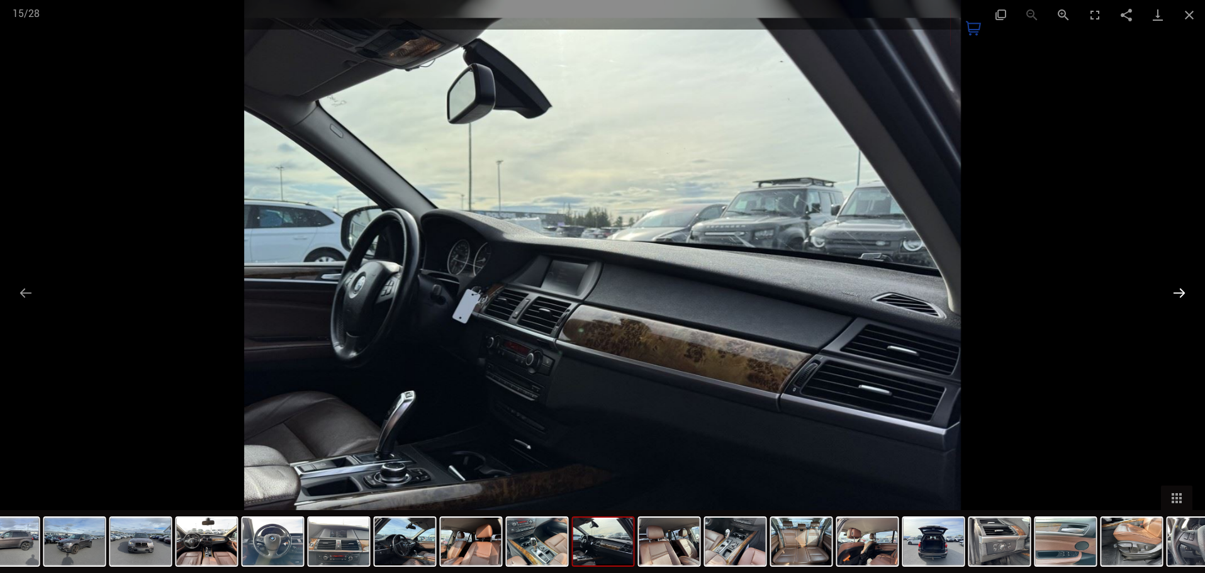
click at [1183, 293] on button "Next slide" at bounding box center [1179, 293] width 26 height 25
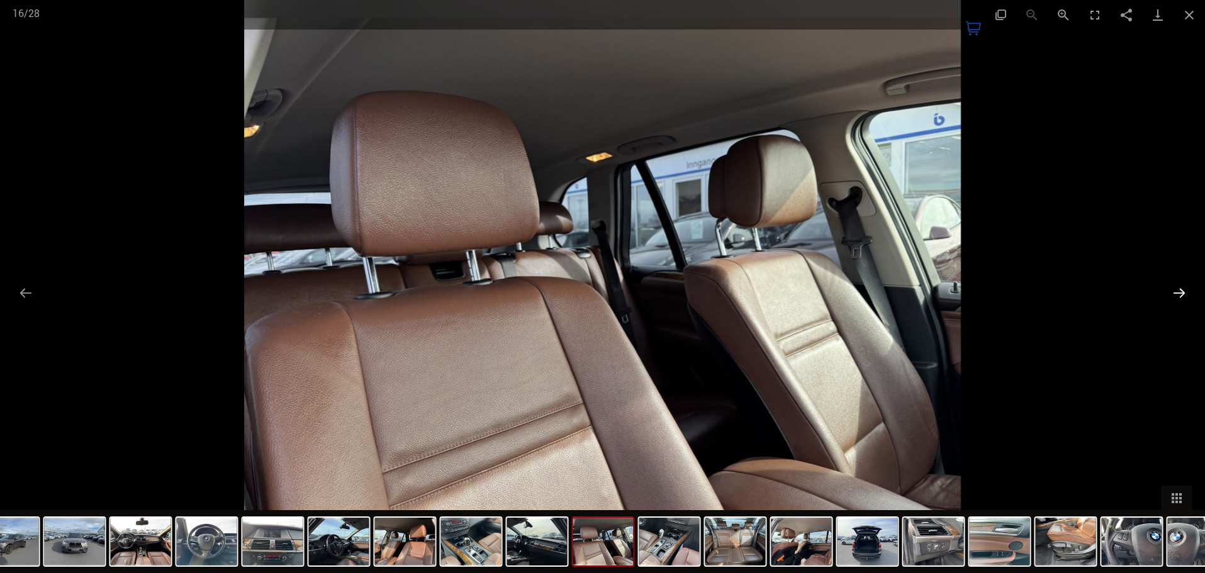
click at [1183, 293] on button "Next slide" at bounding box center [1179, 293] width 26 height 25
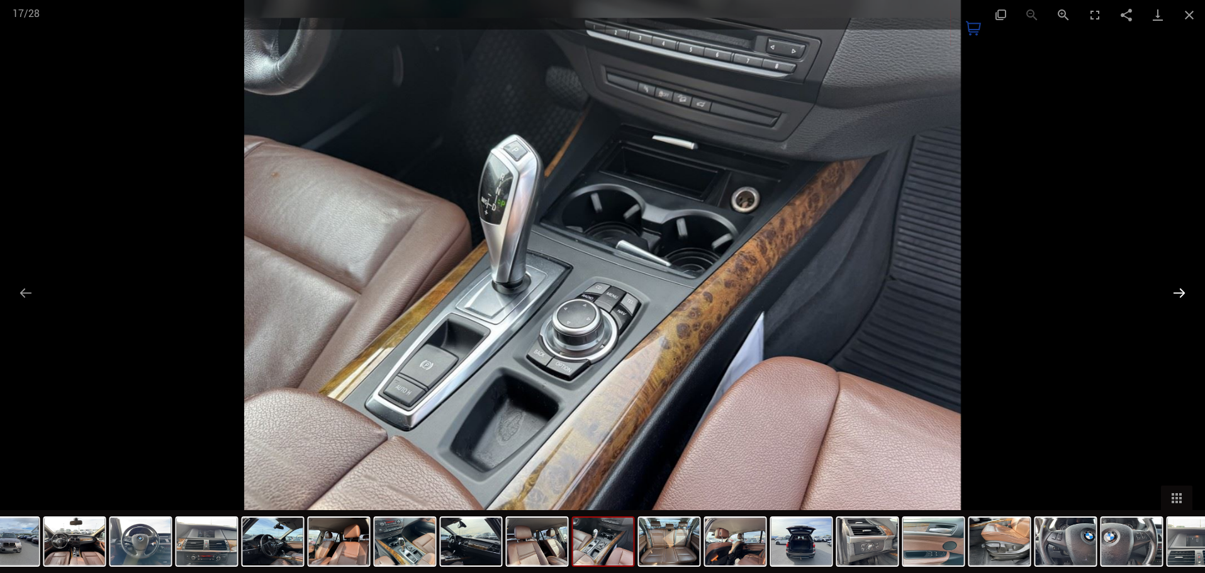
click at [1183, 293] on button "Next slide" at bounding box center [1179, 293] width 26 height 25
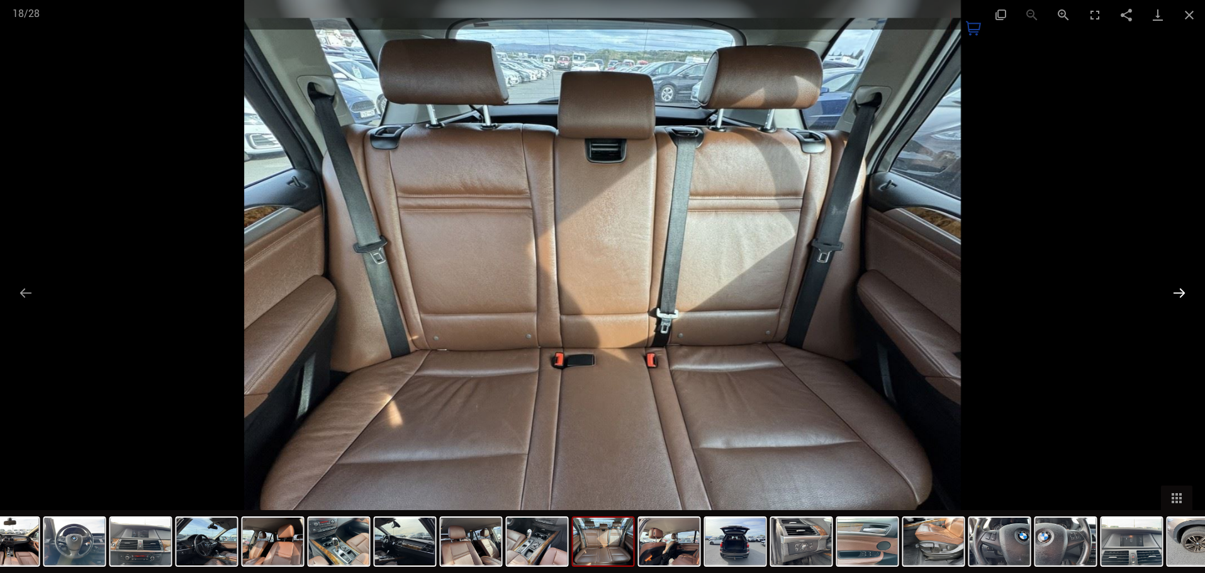
click at [1183, 293] on button "Next slide" at bounding box center [1179, 293] width 26 height 25
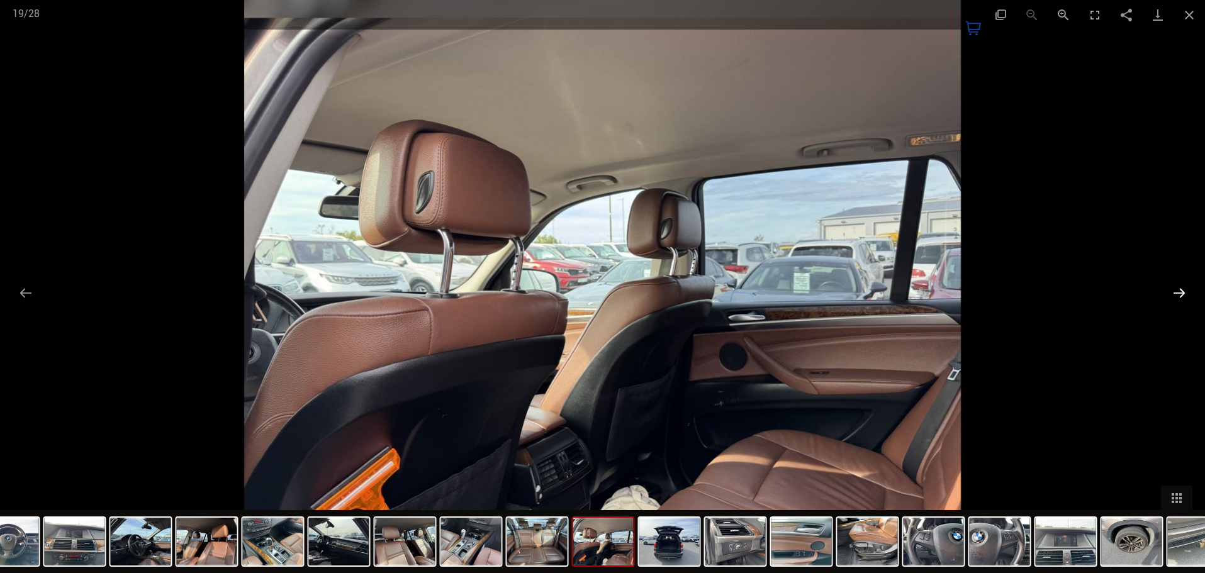
click at [1183, 293] on button "Next slide" at bounding box center [1179, 293] width 26 height 25
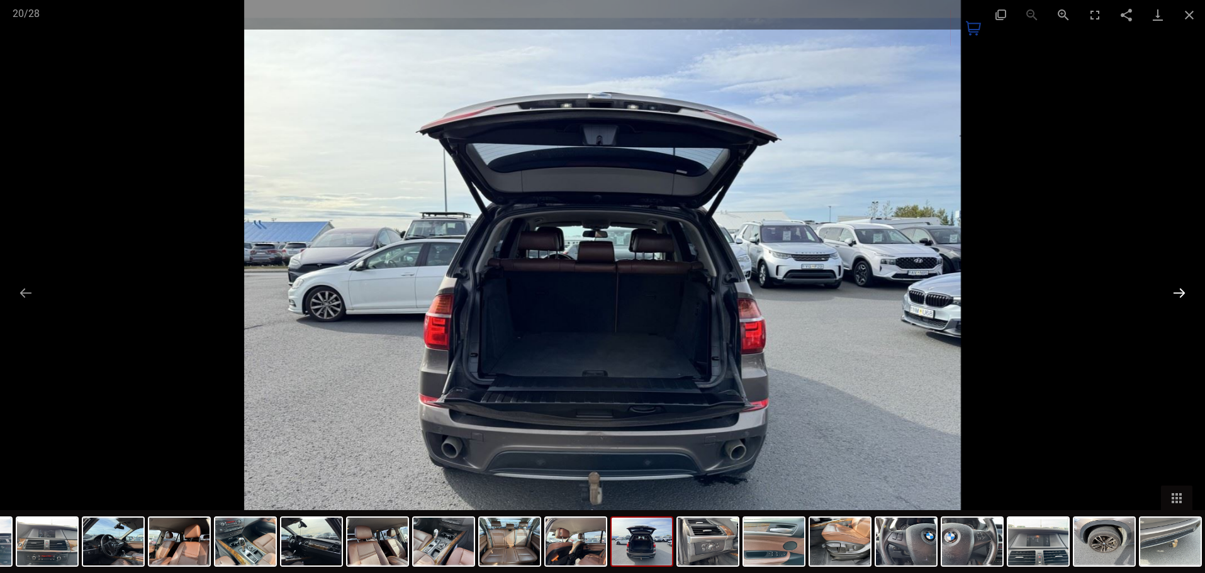
click at [1185, 288] on button "Next slide" at bounding box center [1179, 293] width 26 height 25
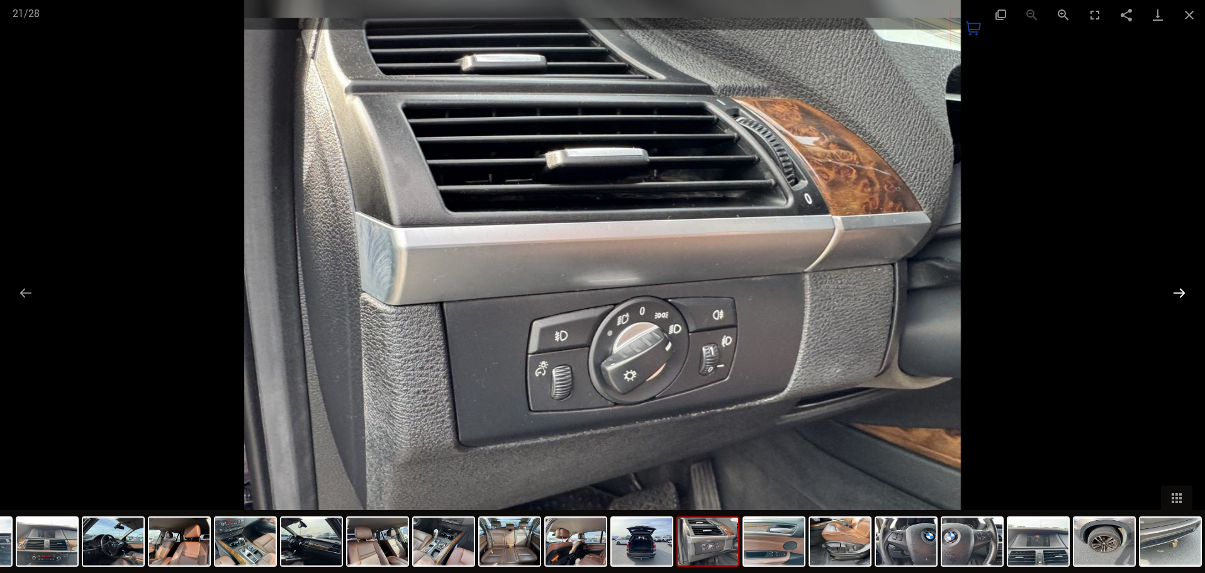
click at [1184, 295] on button "Next slide" at bounding box center [1179, 293] width 26 height 25
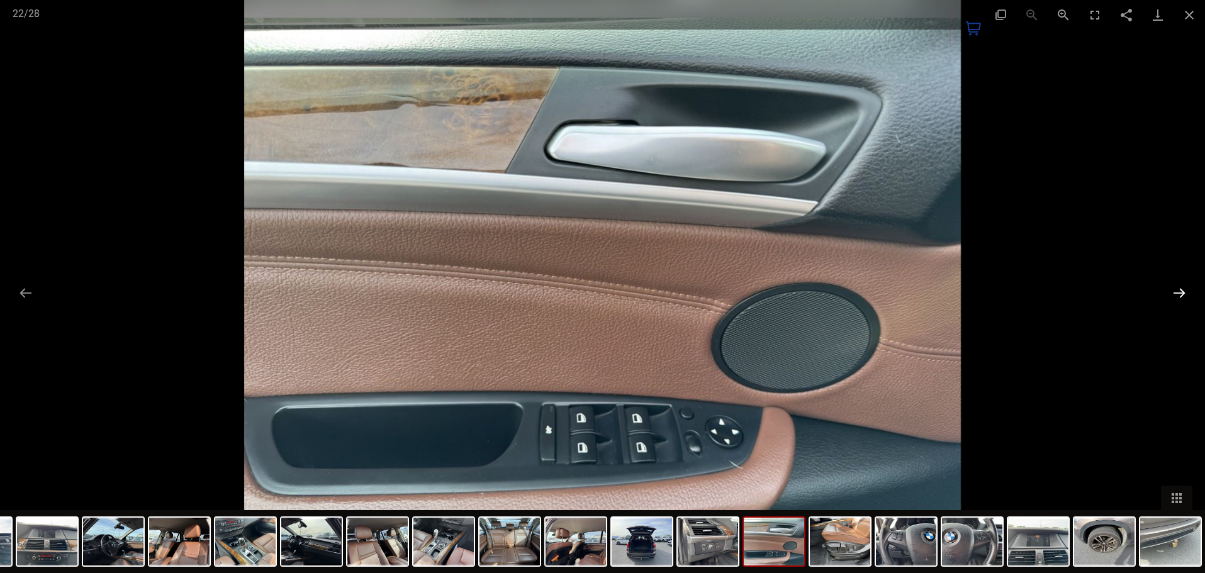
click at [1184, 295] on button "Next slide" at bounding box center [1179, 293] width 26 height 25
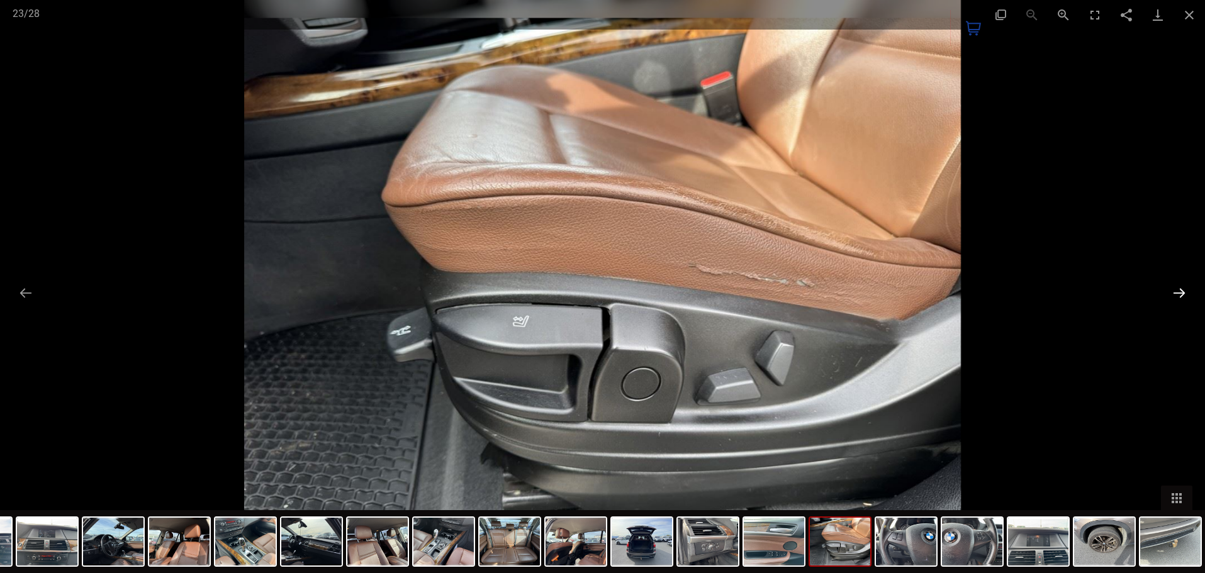
click at [1184, 295] on button "Next slide" at bounding box center [1179, 293] width 26 height 25
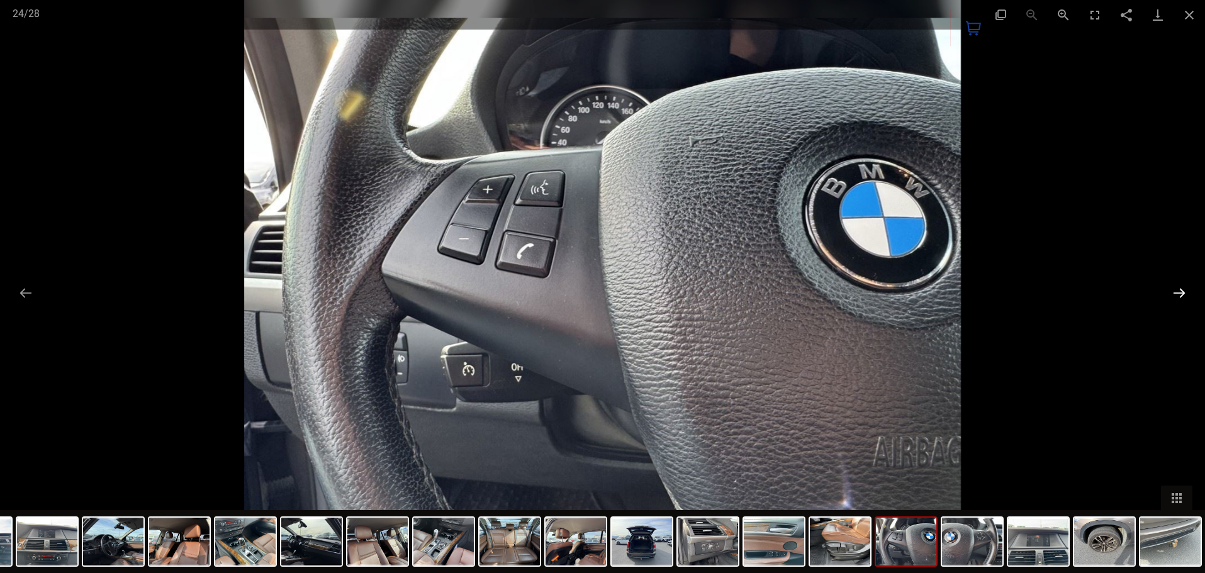
click at [1184, 295] on button "Next slide" at bounding box center [1179, 293] width 26 height 25
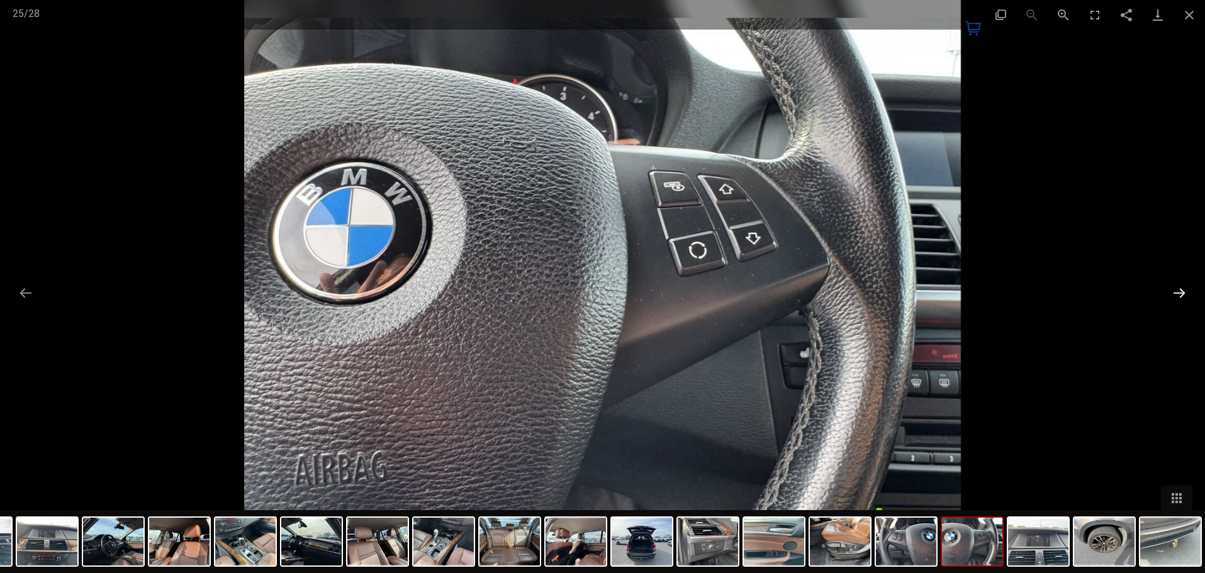
click at [1184, 295] on button "Next slide" at bounding box center [1179, 293] width 26 height 25
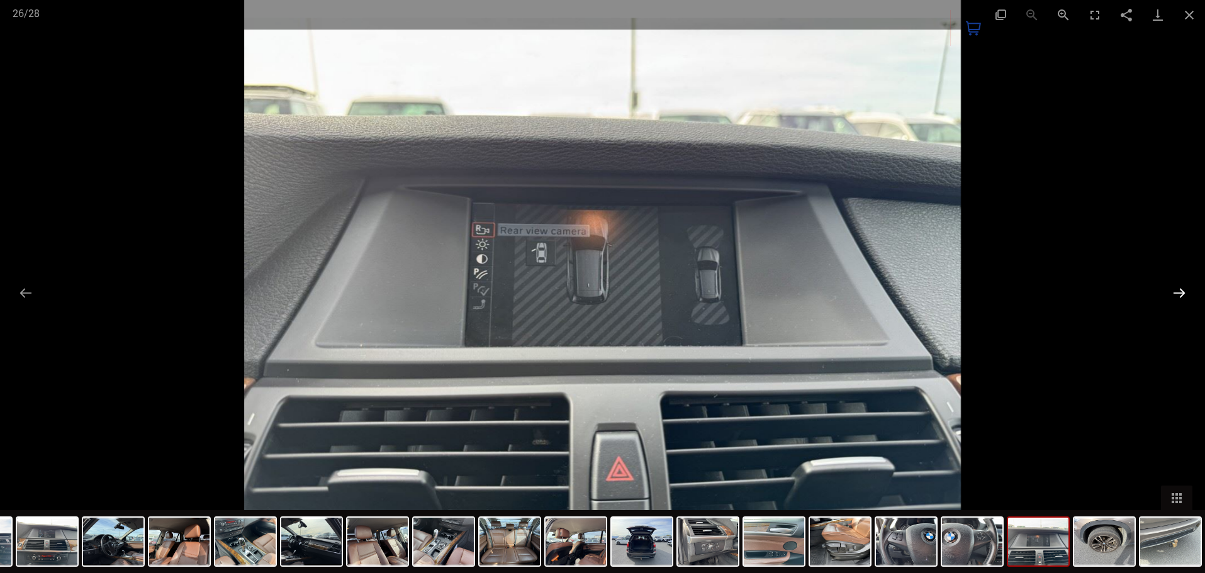
click at [1184, 295] on button "Next slide" at bounding box center [1179, 293] width 26 height 25
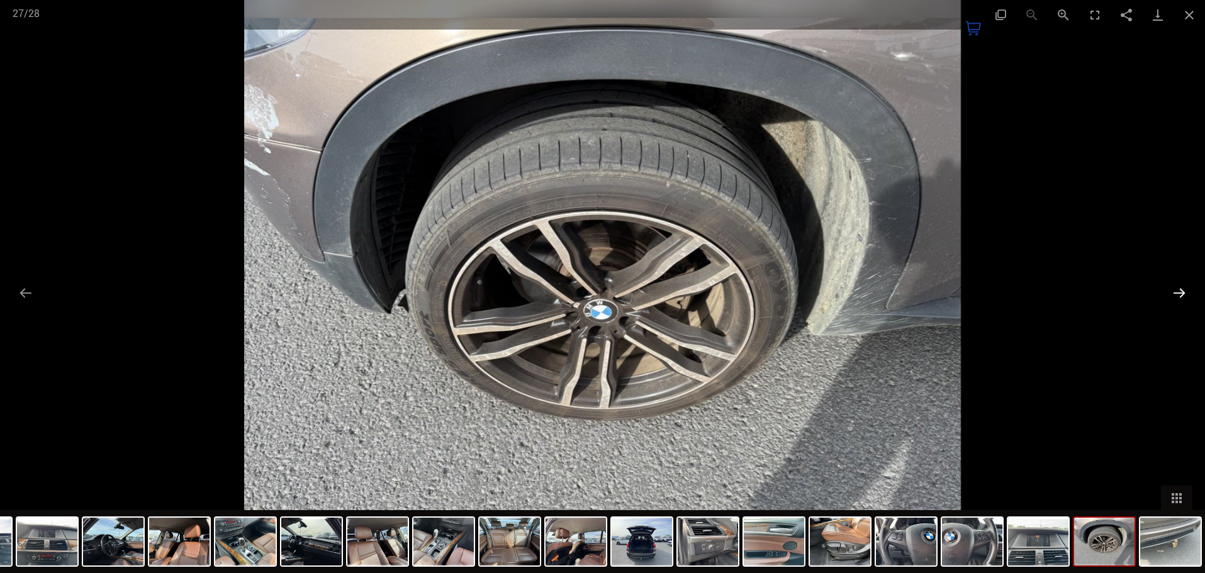
click at [1184, 295] on button "Next slide" at bounding box center [1179, 293] width 26 height 25
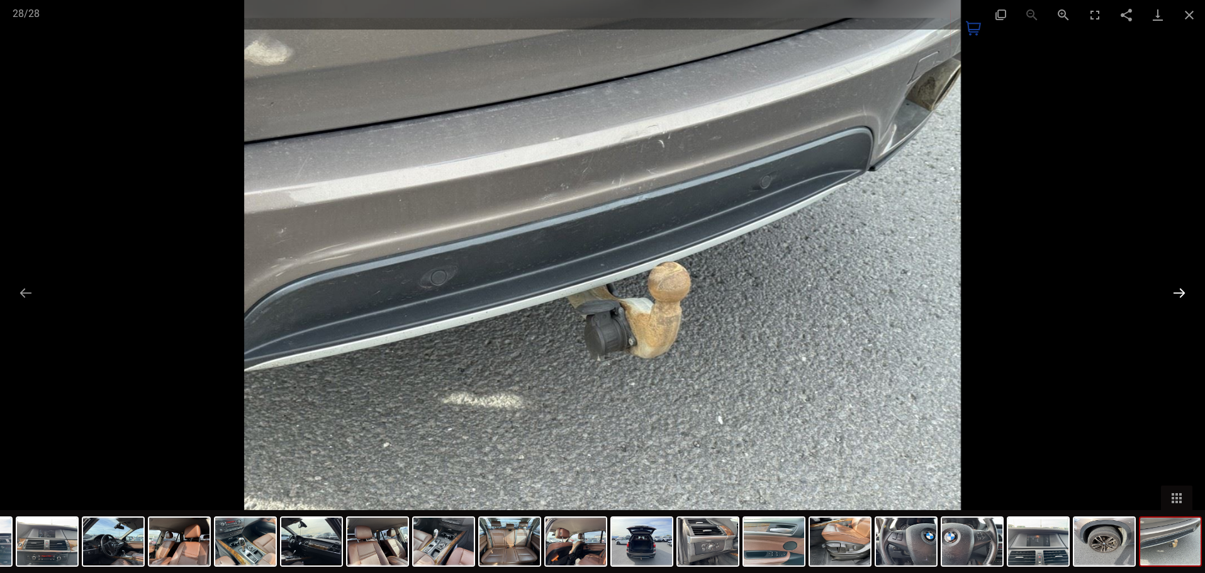
click at [1184, 295] on button "Next slide" at bounding box center [1179, 293] width 26 height 25
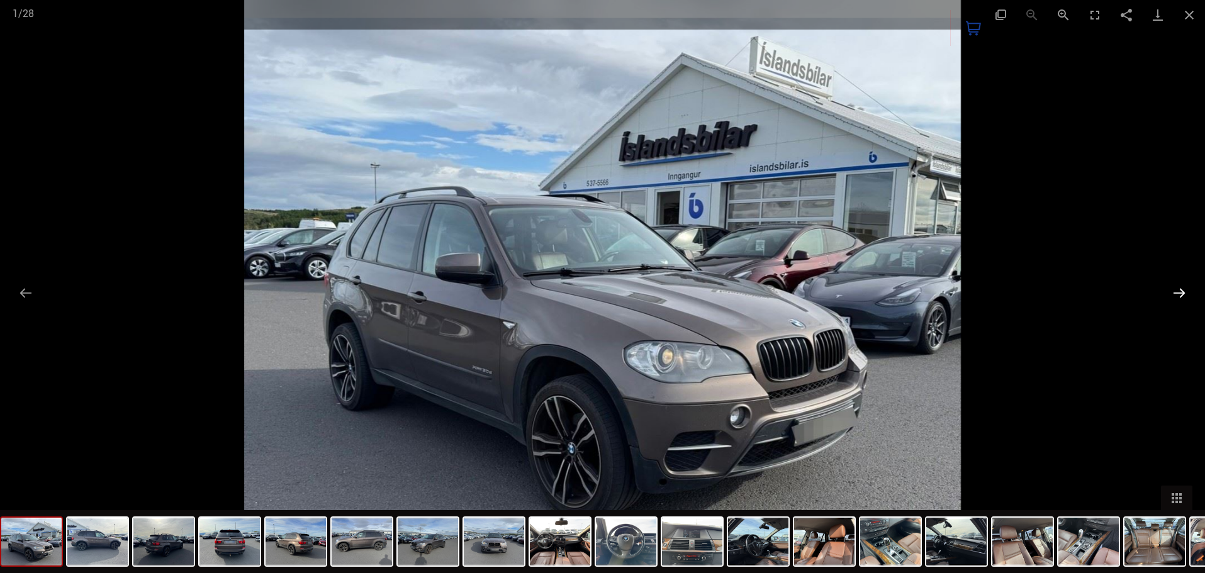
click at [1184, 295] on button "Next slide" at bounding box center [1179, 293] width 26 height 25
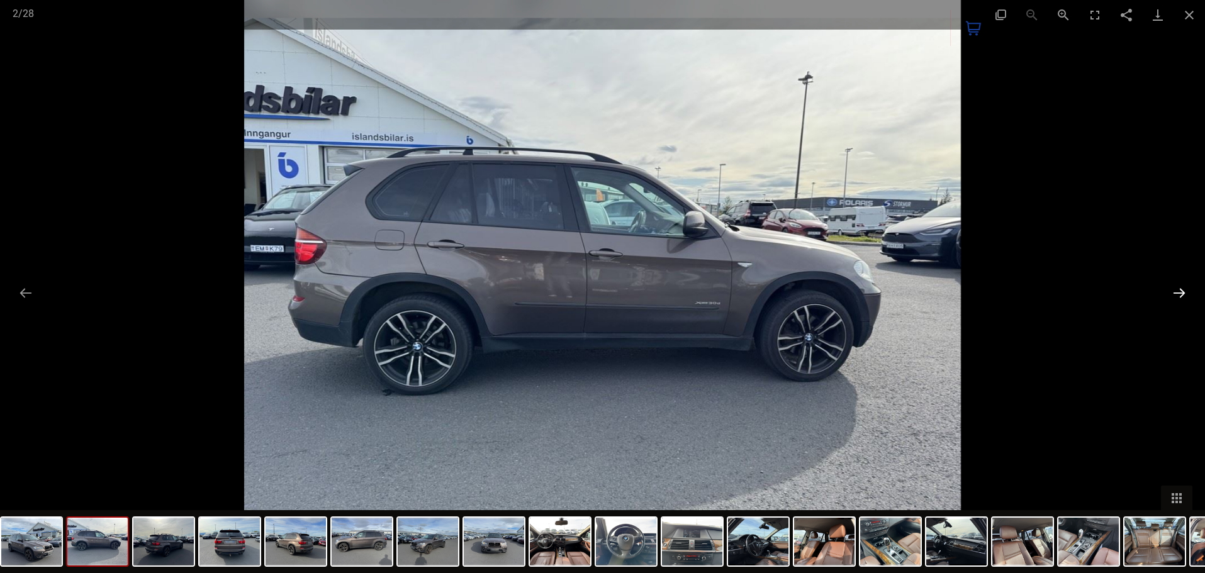
click at [1184, 295] on button "Next slide" at bounding box center [1179, 293] width 26 height 25
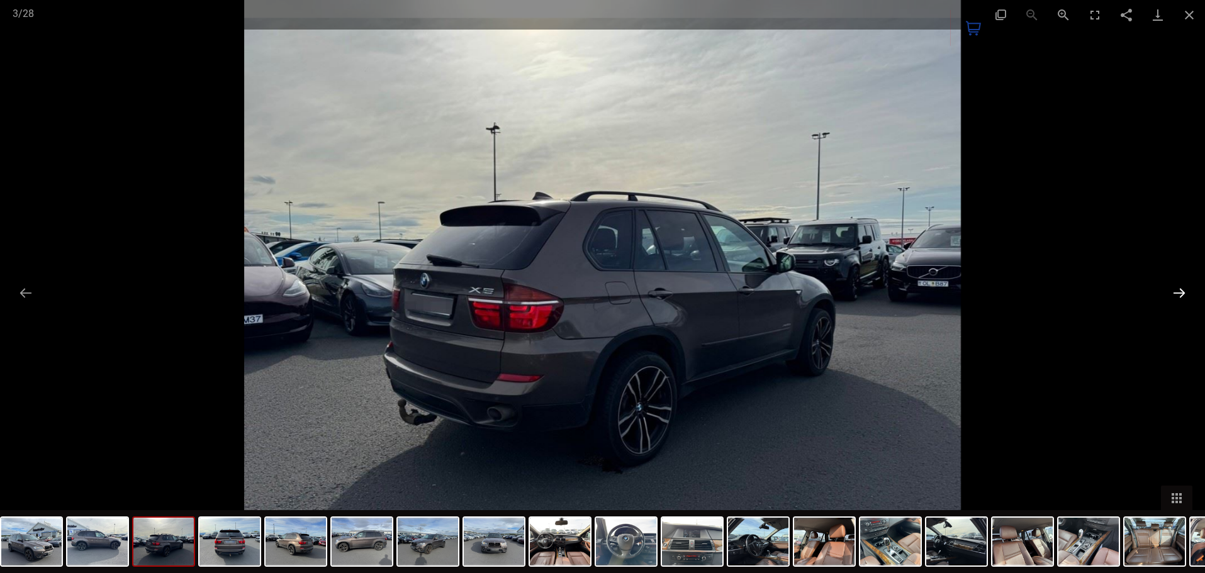
click at [1184, 295] on button "Next slide" at bounding box center [1179, 293] width 26 height 25
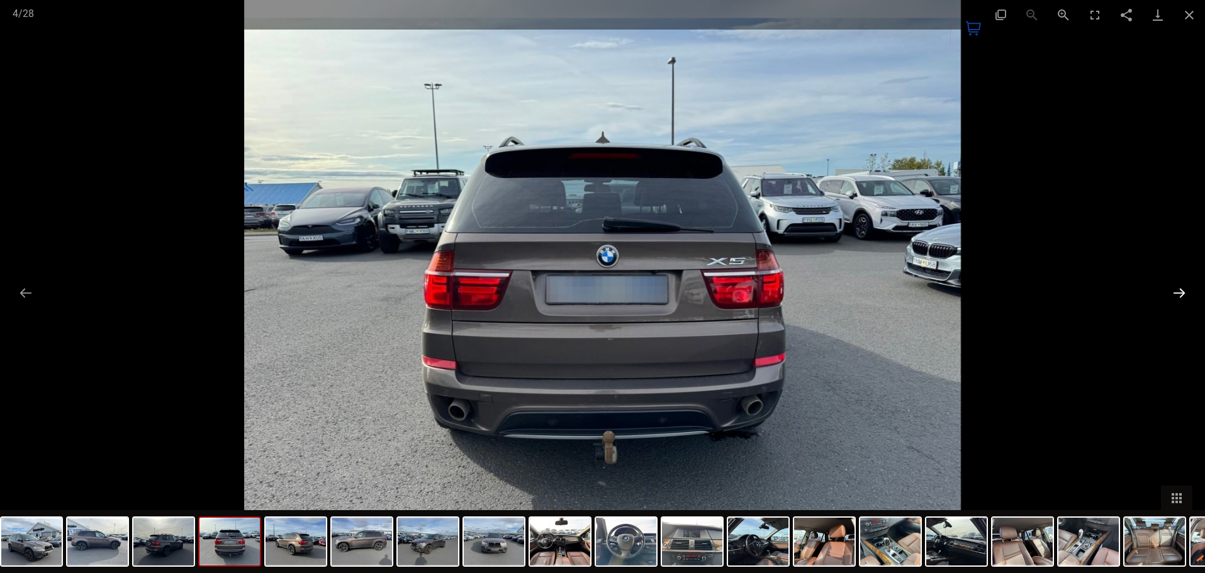
click at [1184, 295] on button "Next slide" at bounding box center [1179, 293] width 26 height 25
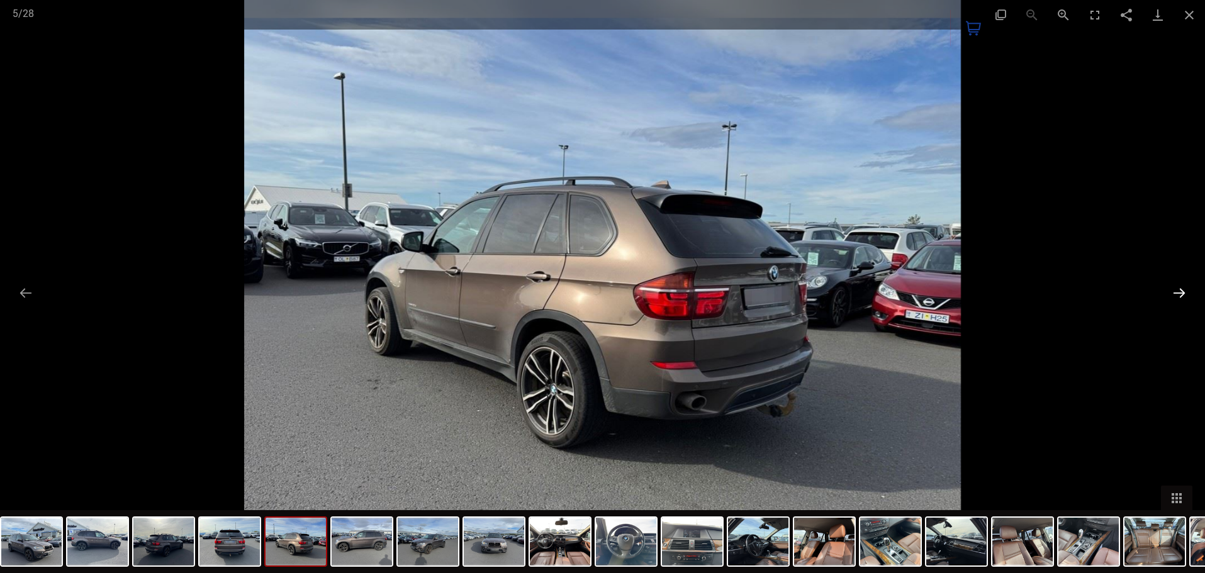
click at [1184, 295] on button "Next slide" at bounding box center [1179, 293] width 26 height 25
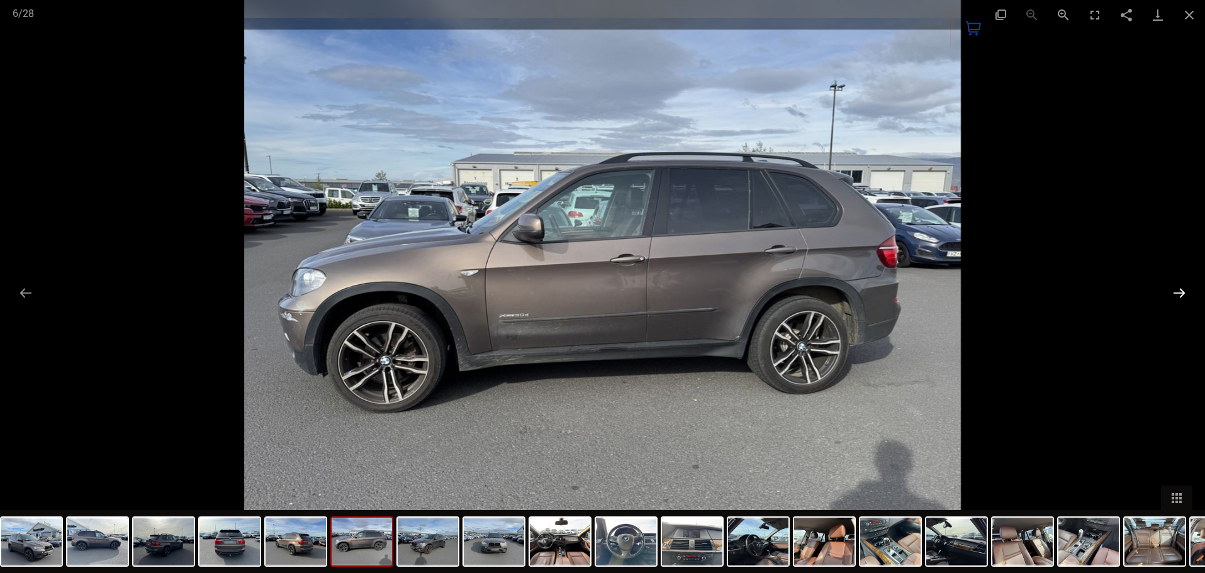
click at [1184, 295] on button "Next slide" at bounding box center [1179, 293] width 26 height 25
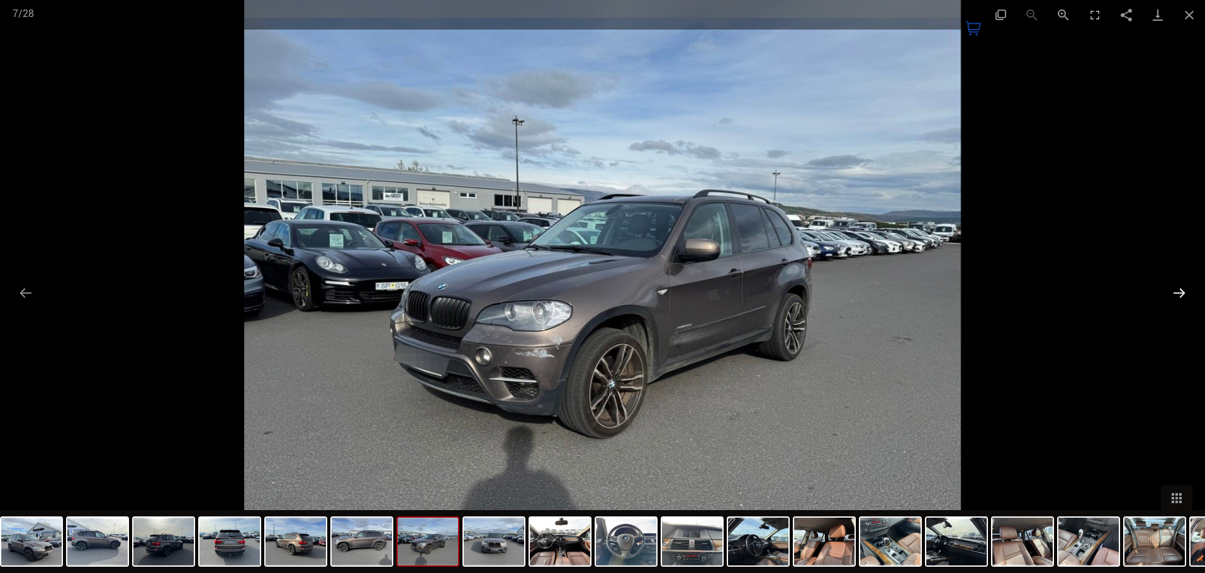
click at [1184, 295] on button "Next slide" at bounding box center [1179, 293] width 26 height 25
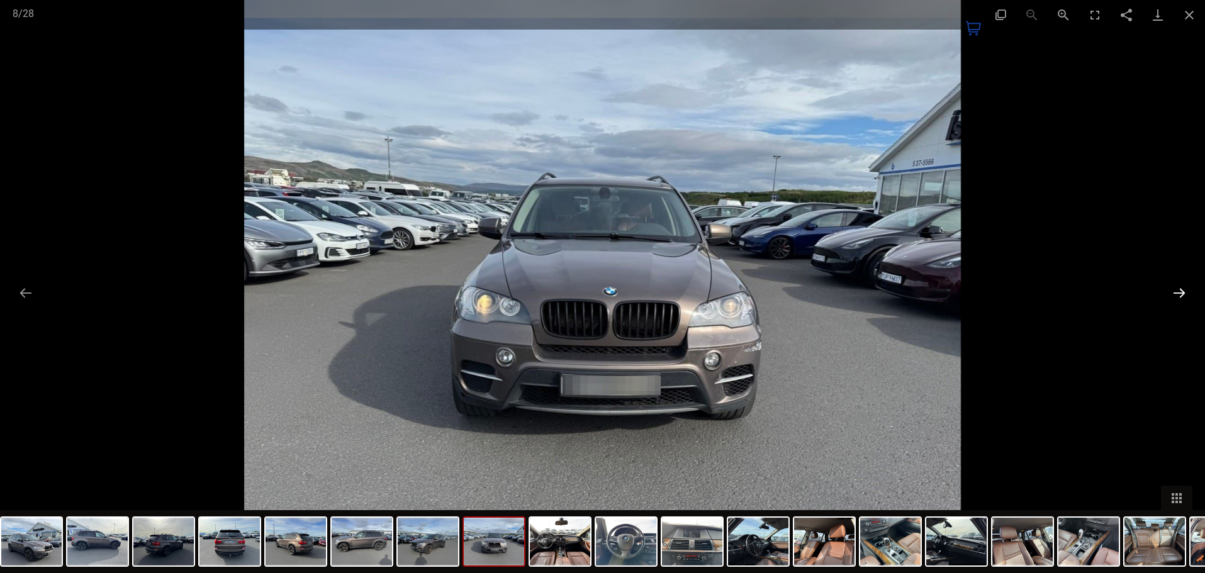
click at [1184, 295] on button "Next slide" at bounding box center [1179, 293] width 26 height 25
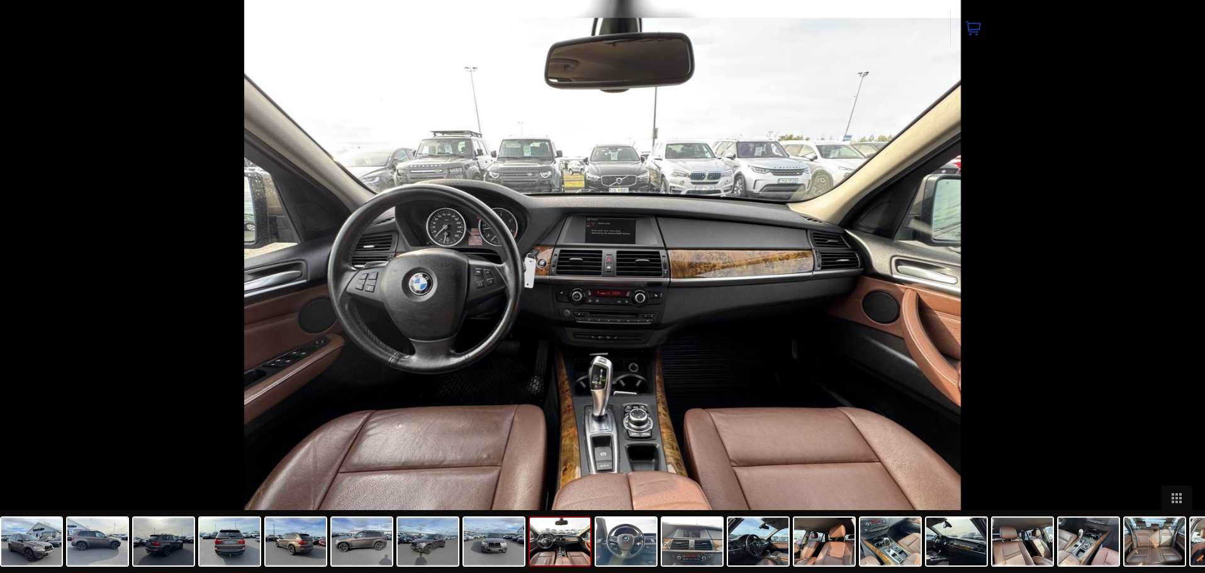
click at [1184, 295] on button "Next slide" at bounding box center [1186, 293] width 26 height 25
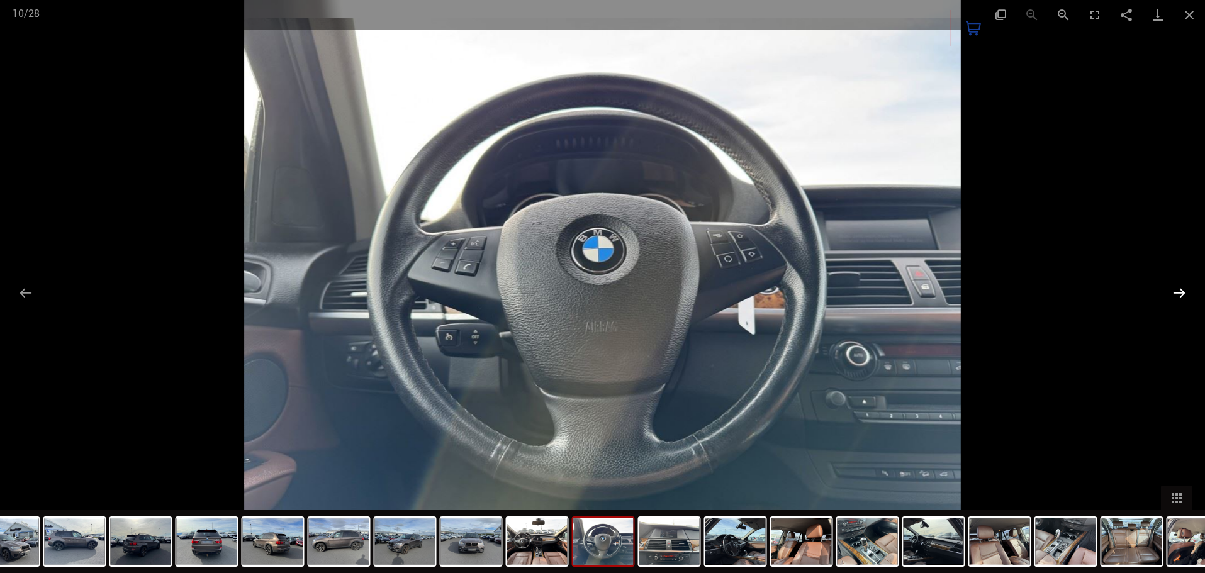
click at [1184, 295] on button "Next slide" at bounding box center [1179, 293] width 26 height 25
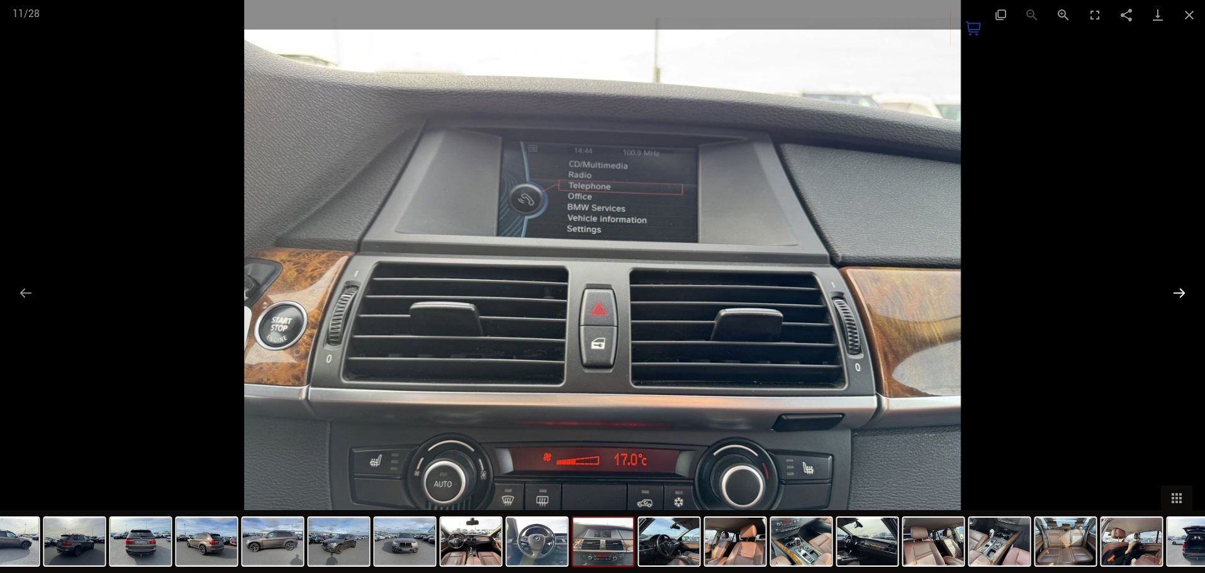
click at [1184, 295] on button "Next slide" at bounding box center [1179, 293] width 26 height 25
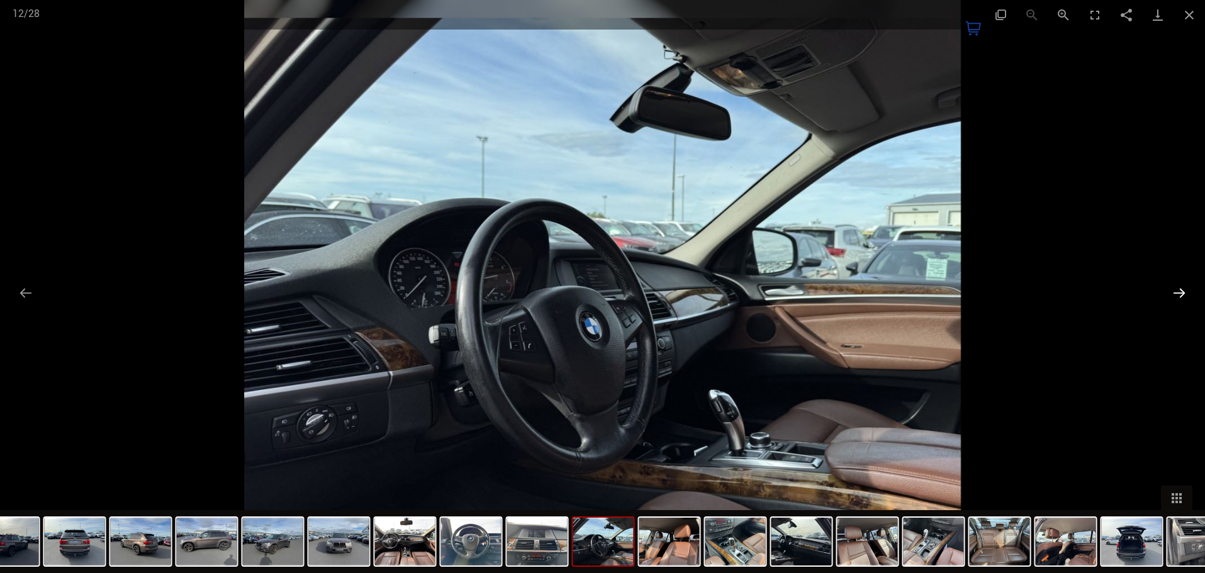
click at [1184, 295] on button "Next slide" at bounding box center [1179, 293] width 26 height 25
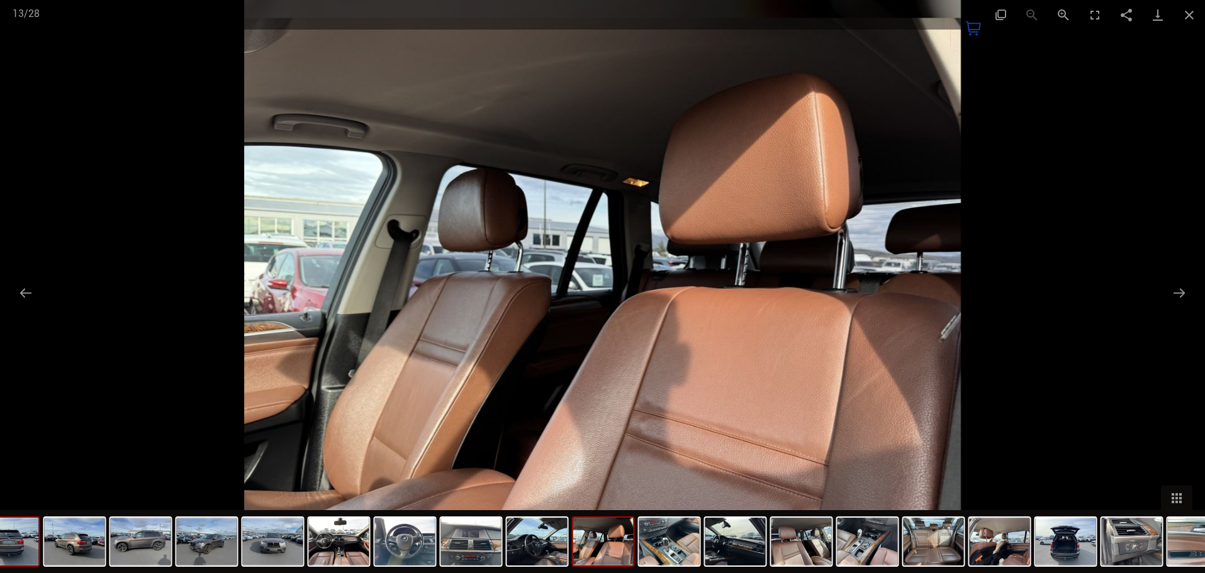
click at [17, 538] on img at bounding box center [9, 542] width 60 height 48
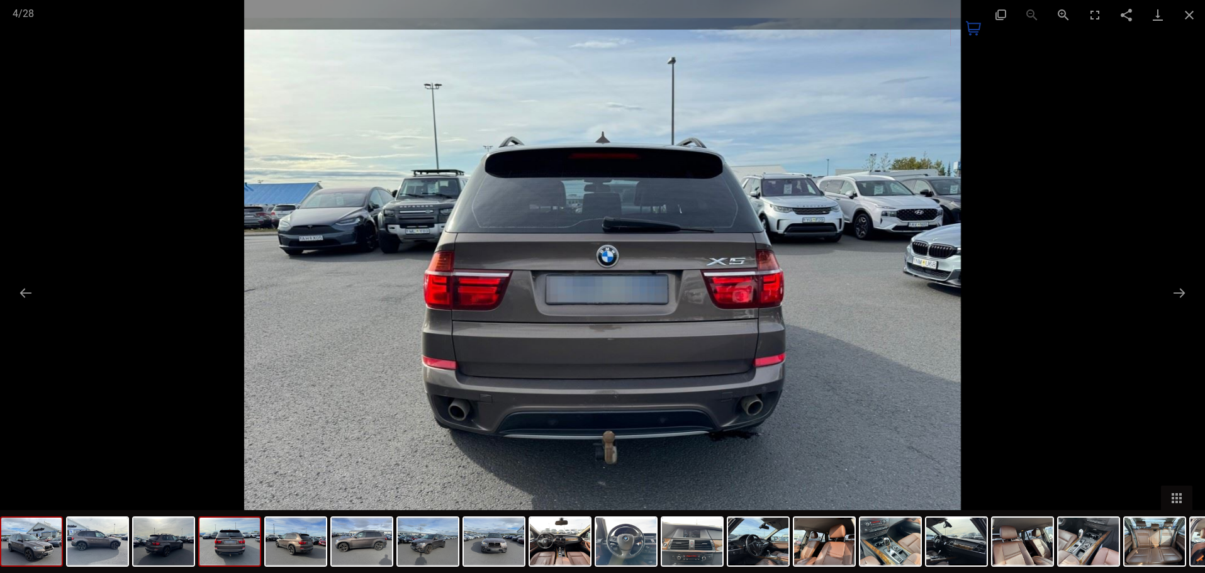
click at [35, 543] on img at bounding box center [31, 542] width 60 height 48
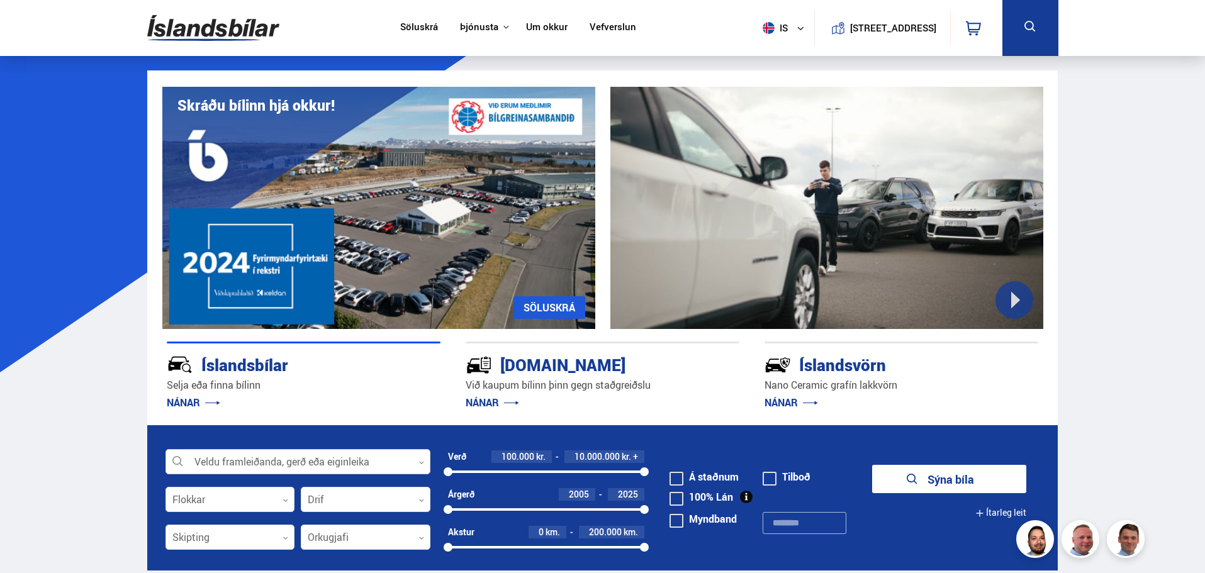
click at [323, 459] on div at bounding box center [298, 462] width 265 height 25
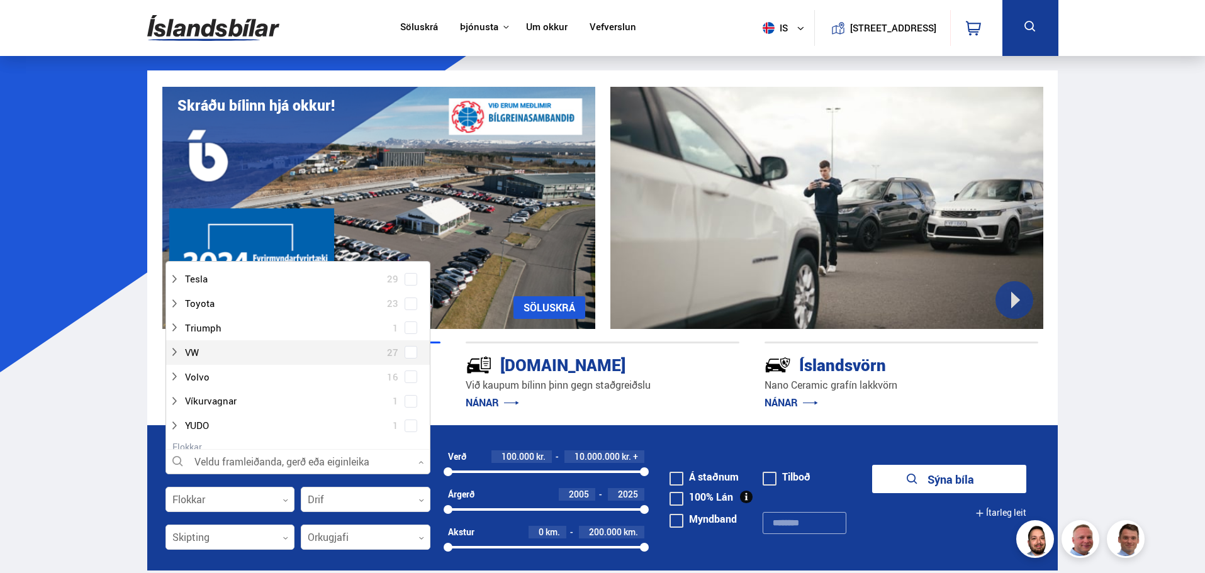
click at [405, 357] on span at bounding box center [411, 352] width 13 height 13
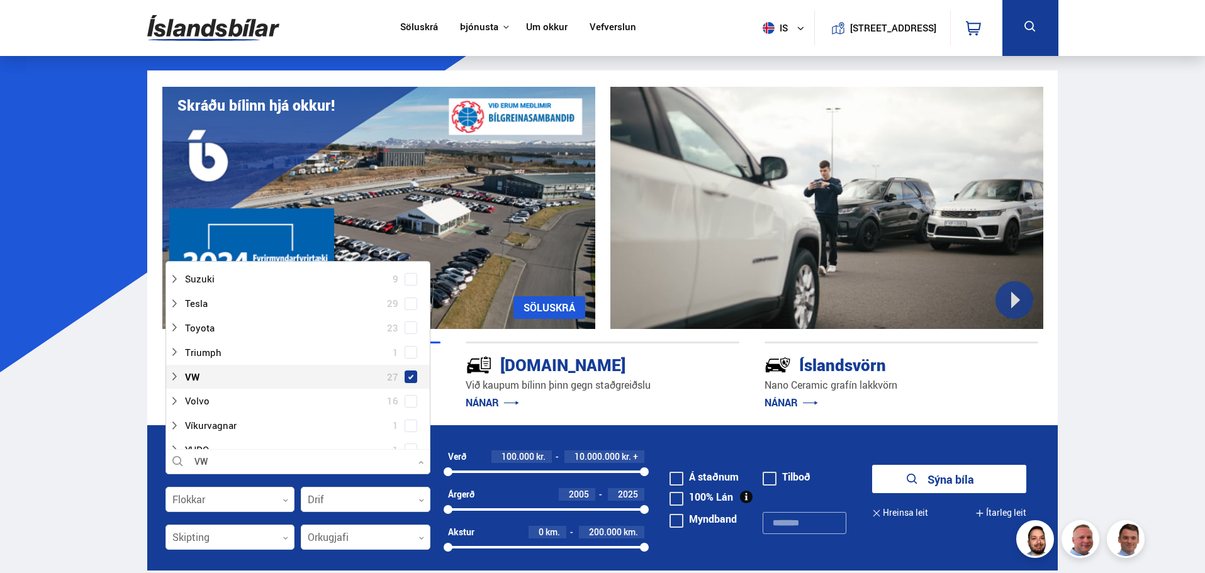
scroll to position [968, 0]
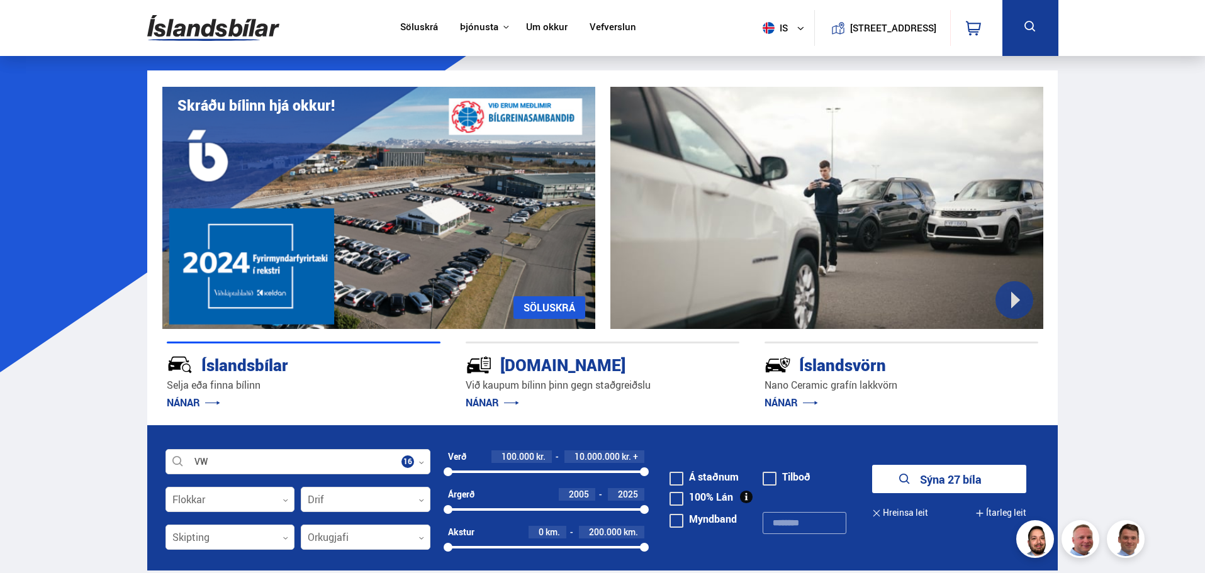
click at [943, 481] on button "Sýna 27 bíla" at bounding box center [949, 479] width 154 height 28
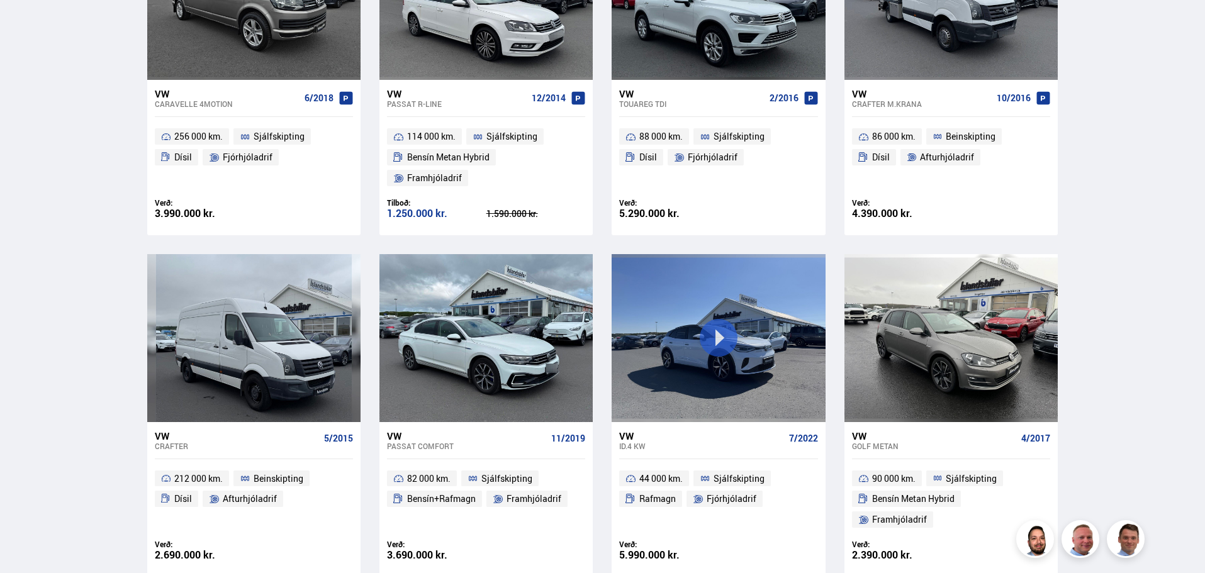
scroll to position [1699, 0]
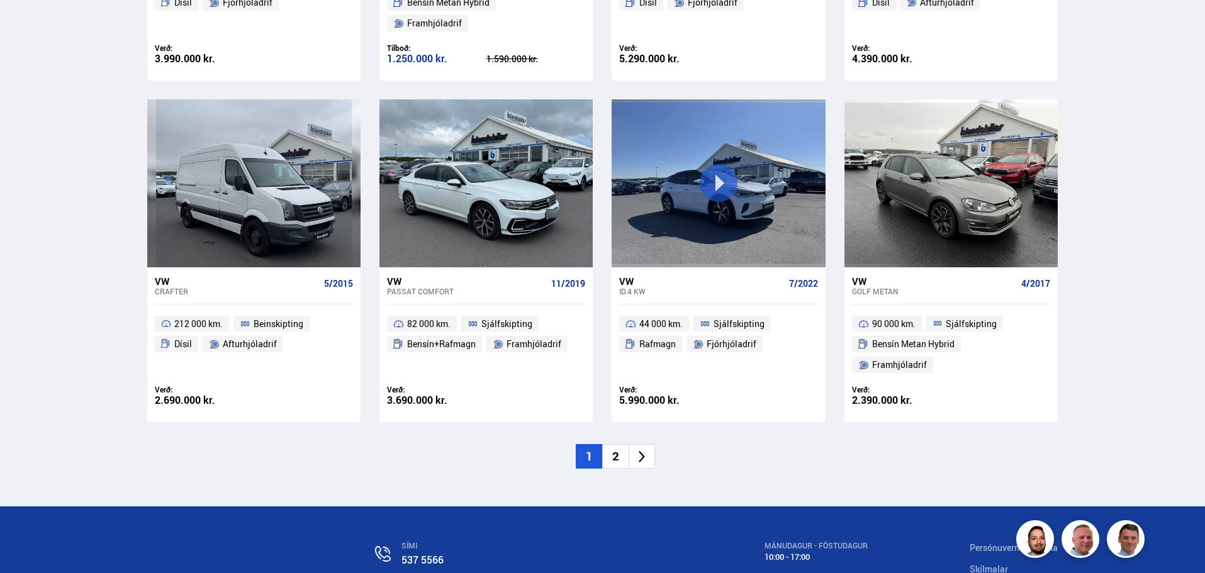
click at [614, 444] on li "2" at bounding box center [615, 456] width 26 height 25
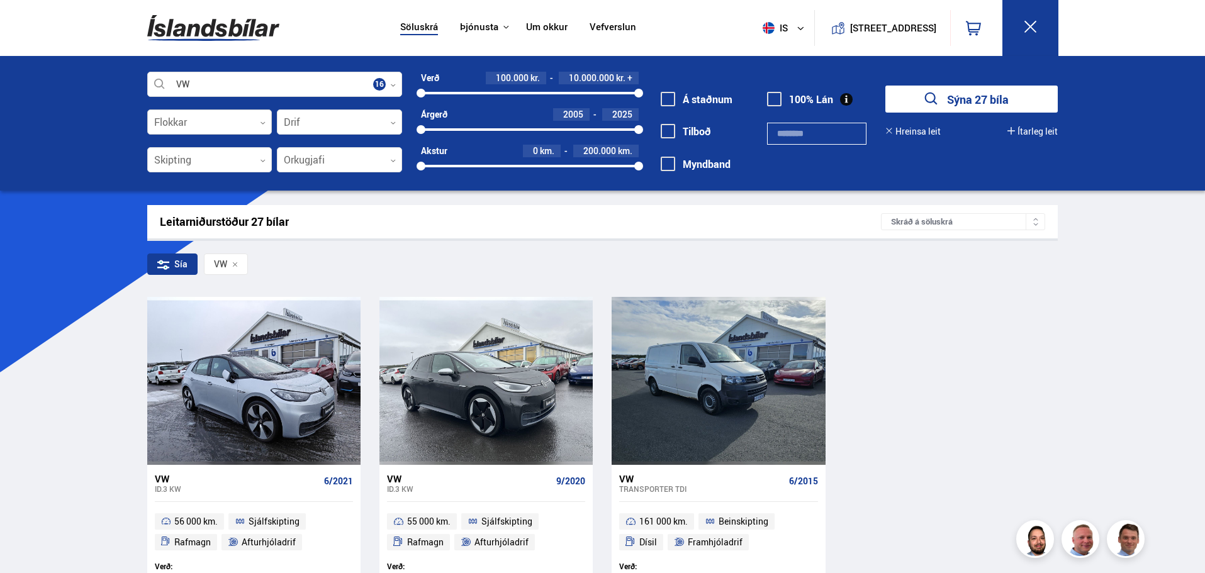
click at [185, 115] on div at bounding box center [209, 122] width 125 height 25
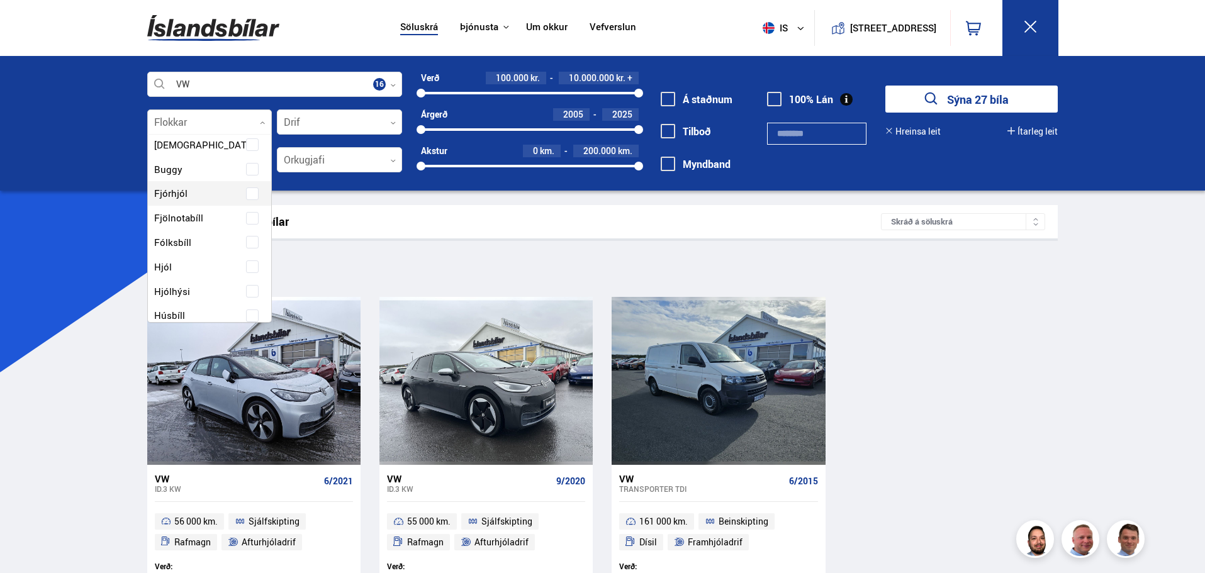
scroll to position [63, 0]
click at [407, 208] on div "Leitarniðurstöður 27 bílar Skráð á söluskrá" at bounding box center [602, 221] width 911 height 33
